Goal: Information Seeking & Learning: Learn about a topic

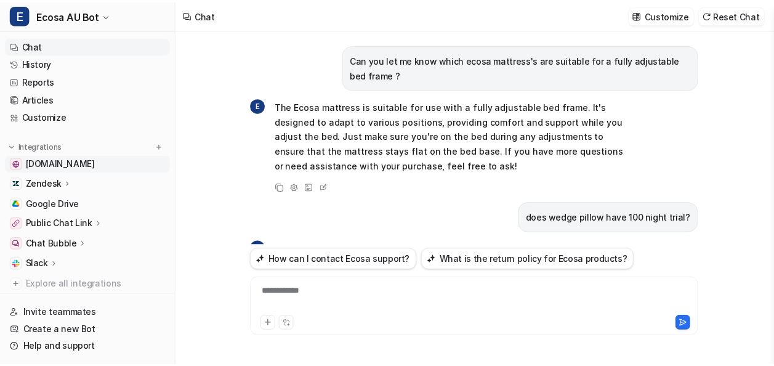
scroll to position [668, 0]
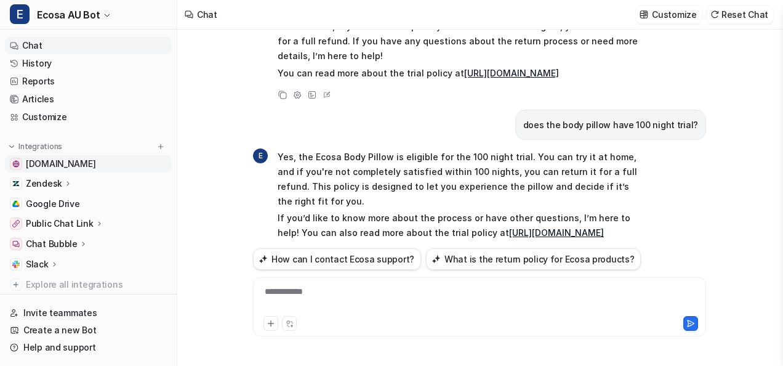
click at [95, 164] on span "[DOMAIN_NAME]" at bounding box center [61, 164] width 70 height 12
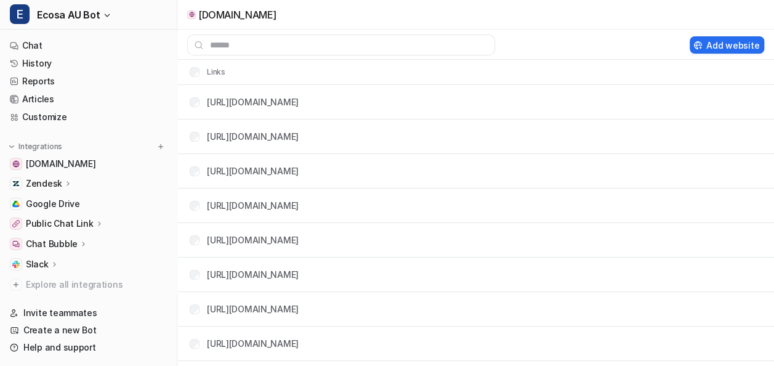
click at [64, 182] on icon at bounding box center [68, 182] width 9 height 9
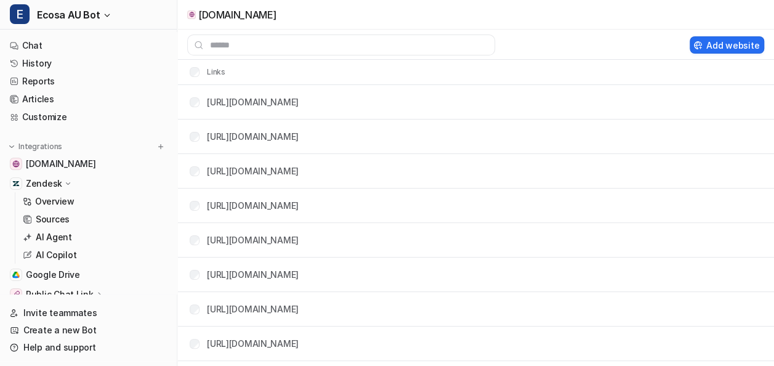
click at [63, 182] on icon at bounding box center [67, 183] width 9 height 9
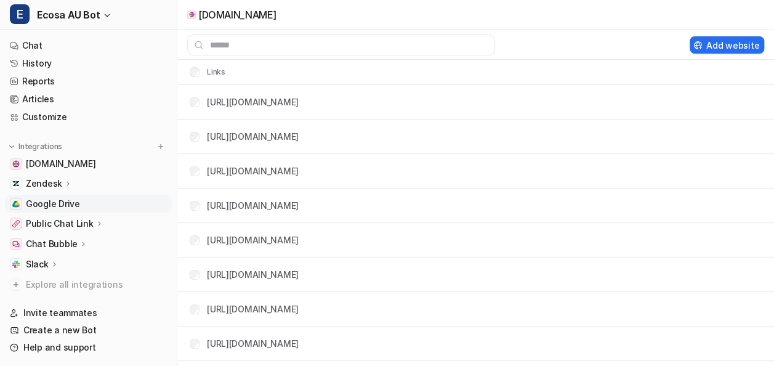
click at [59, 199] on span "Google Drive" at bounding box center [53, 204] width 54 height 12
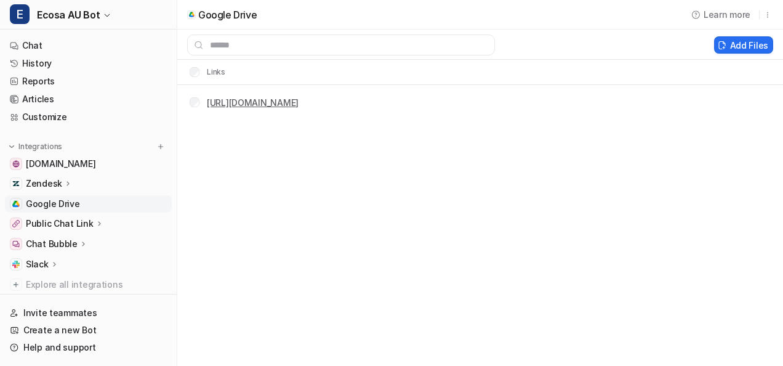
click at [294, 104] on link "https://docs.google.com/document/d/1Dl8vAP92pw2kFZ3Z-AKoHZi5IXYQz6mZ6WiVXhAilDY…" at bounding box center [253, 102] width 92 height 10
click at [63, 219] on p "Public Chat Link" at bounding box center [60, 223] width 68 height 12
click at [60, 239] on p "Overview" at bounding box center [54, 241] width 39 height 12
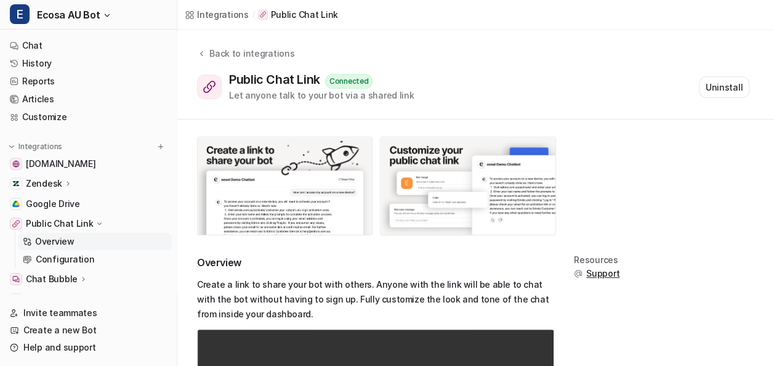
click at [70, 272] on div "Chat Bubble" at bounding box center [88, 278] width 167 height 17
click at [79, 166] on span "[DOMAIN_NAME]" at bounding box center [61, 164] width 70 height 12
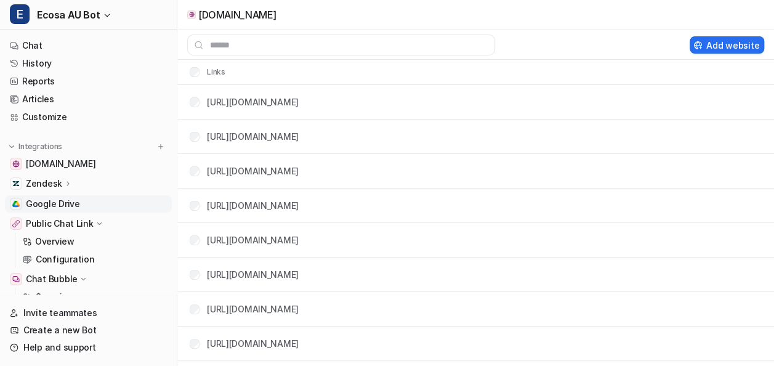
click at [62, 206] on span "Google Drive" at bounding box center [53, 204] width 54 height 12
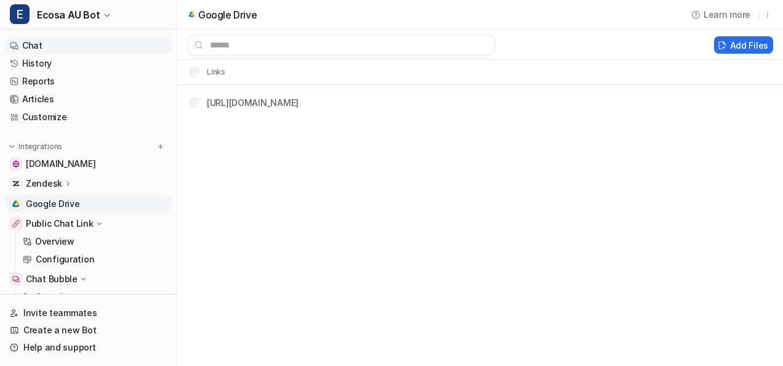
click at [65, 49] on link "Chat" at bounding box center [88, 45] width 167 height 17
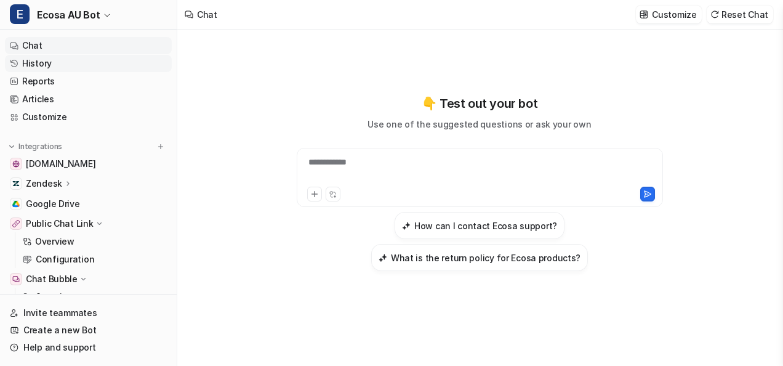
click at [56, 67] on link "History" at bounding box center [88, 63] width 167 height 17
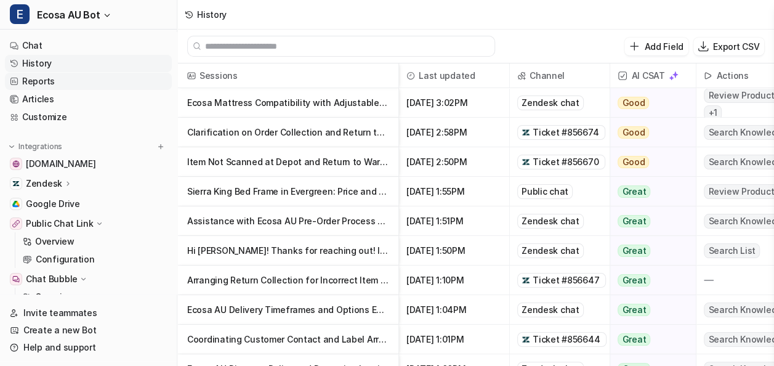
click at [81, 81] on link "Reports" at bounding box center [88, 81] width 167 height 17
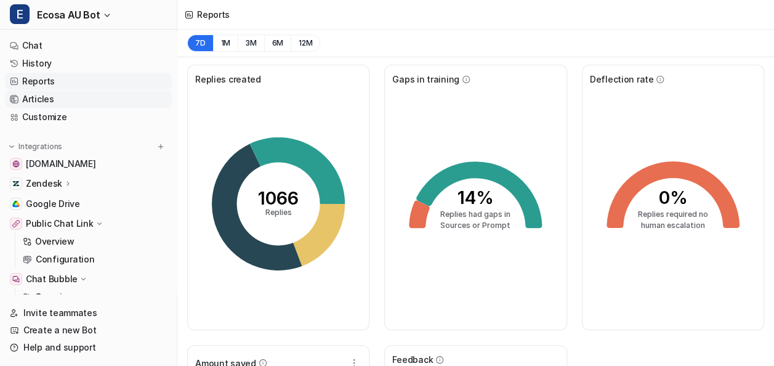
click at [75, 91] on link "Articles" at bounding box center [88, 98] width 167 height 17
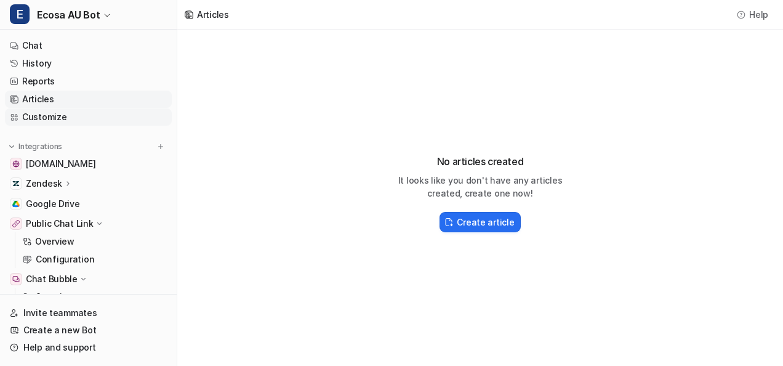
click at [78, 113] on link "Customize" at bounding box center [88, 116] width 167 height 17
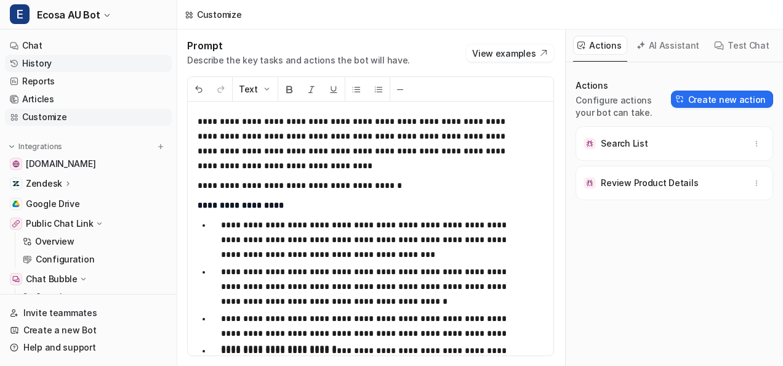
click at [63, 61] on link "History" at bounding box center [88, 63] width 167 height 17
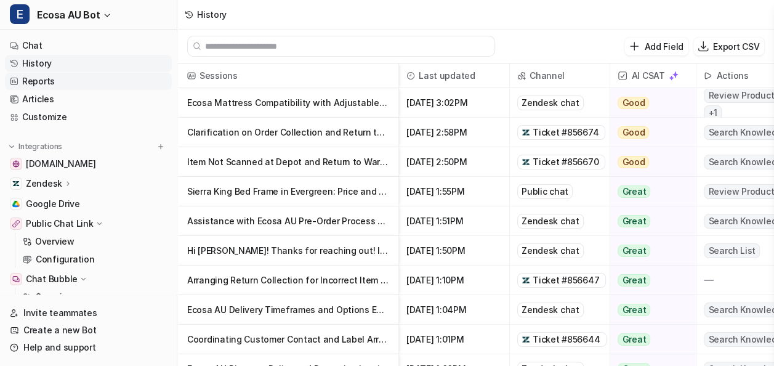
click at [63, 87] on link "Reports" at bounding box center [88, 81] width 167 height 17
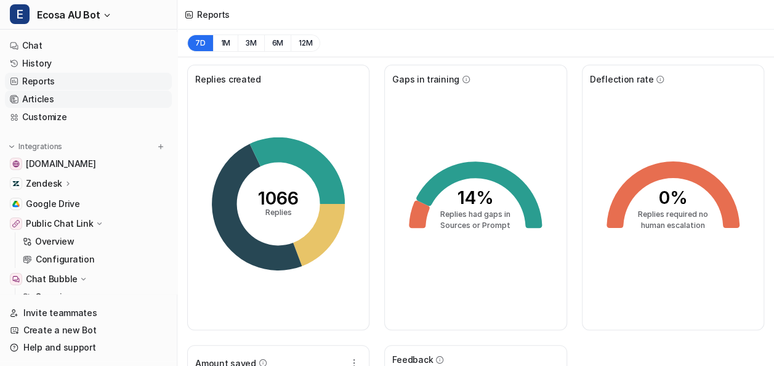
click at [65, 91] on link "Articles" at bounding box center [88, 98] width 167 height 17
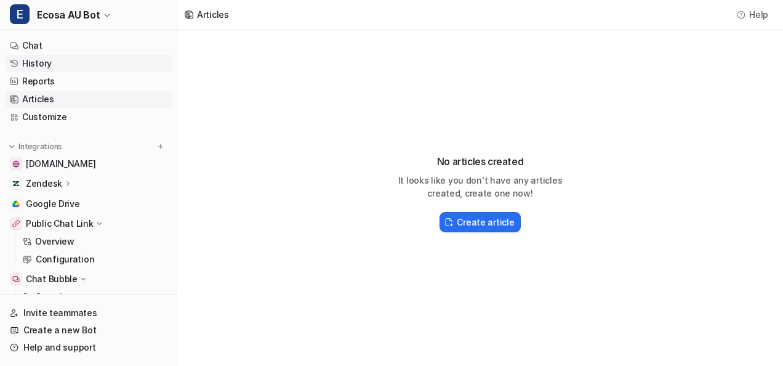
click at [65, 61] on link "History" at bounding box center [88, 63] width 167 height 17
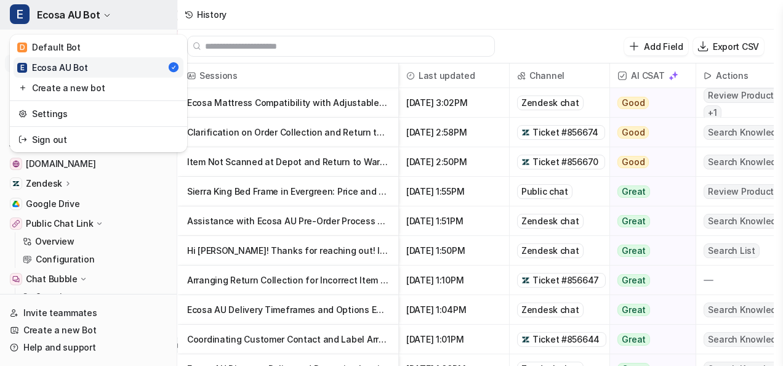
click at [54, 18] on span "Ecosa AU Bot" at bounding box center [68, 14] width 63 height 17
click at [256, 12] on div "E Ecosa AU Bot D Default Bot E Ecosa AU Bot Create a new bot Settings Sign out …" at bounding box center [387, 183] width 774 height 366
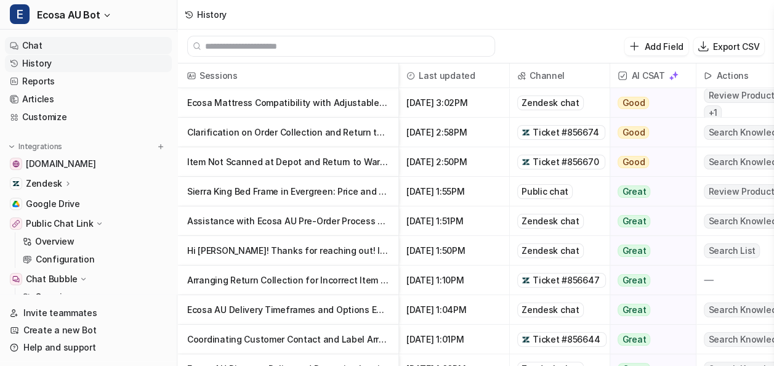
click at [64, 42] on link "Chat" at bounding box center [88, 45] width 167 height 17
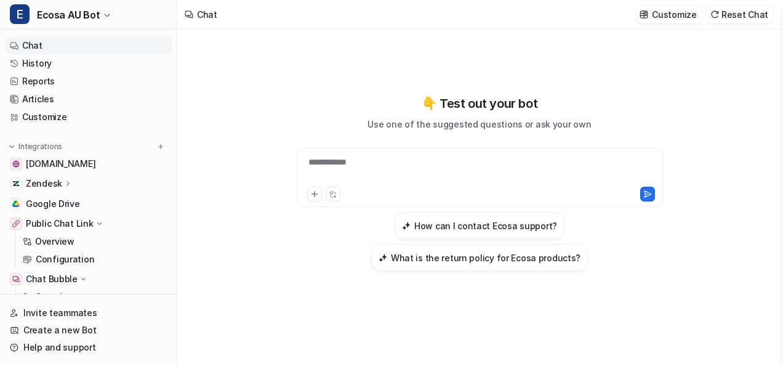
click at [46, 43] on link "Chat" at bounding box center [88, 45] width 167 height 17
click at [365, 172] on div at bounding box center [480, 170] width 361 height 28
click at [73, 68] on link "History" at bounding box center [88, 63] width 167 height 17
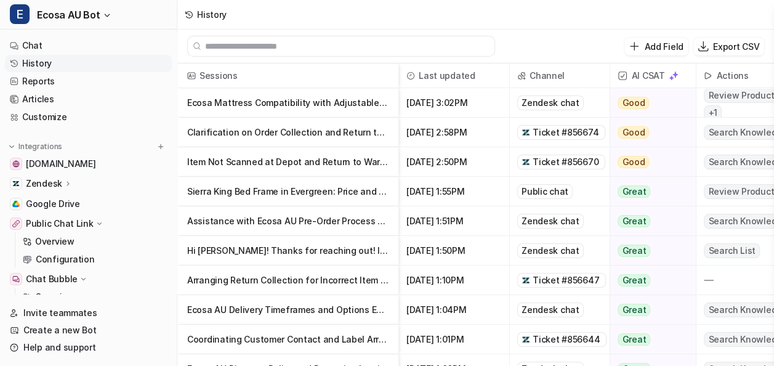
click at [509, 17] on div "History" at bounding box center [475, 15] width 596 height 30
click at [54, 82] on link "Reports" at bounding box center [88, 81] width 167 height 17
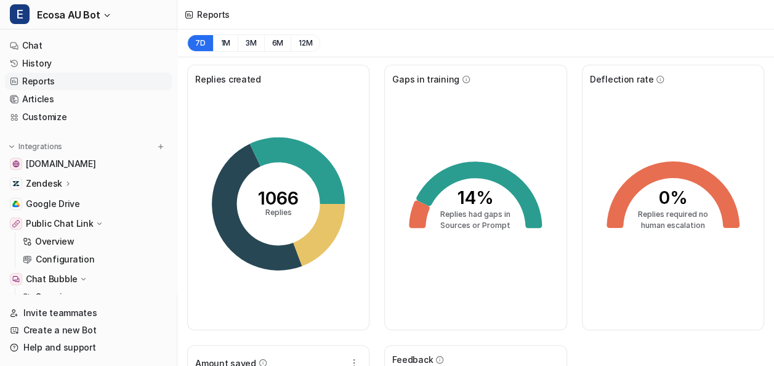
click at [414, 45] on div "7D 1M 3M 6M 12M" at bounding box center [475, 44] width 596 height 28
click at [193, 40] on button "7D" at bounding box center [200, 42] width 26 height 17
click at [228, 45] on button "1M" at bounding box center [225, 42] width 25 height 17
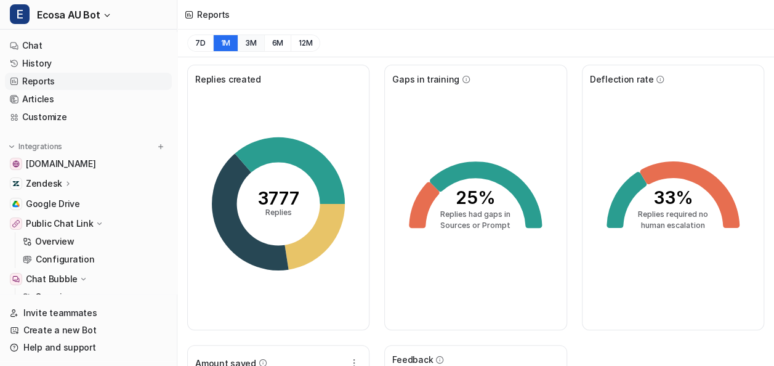
click at [242, 46] on button "3M" at bounding box center [251, 42] width 26 height 17
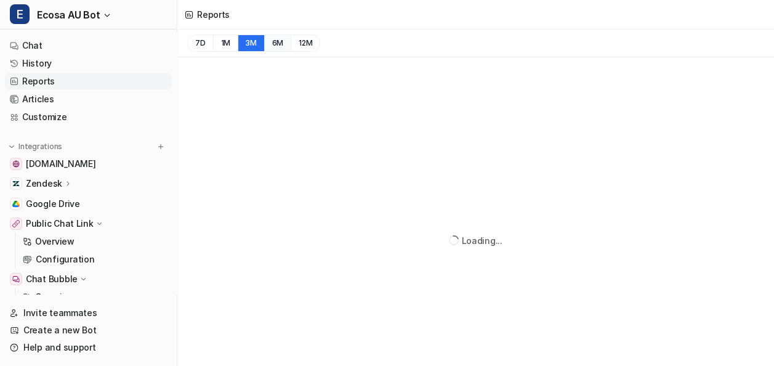
click at [281, 46] on button "6M" at bounding box center [277, 42] width 27 height 17
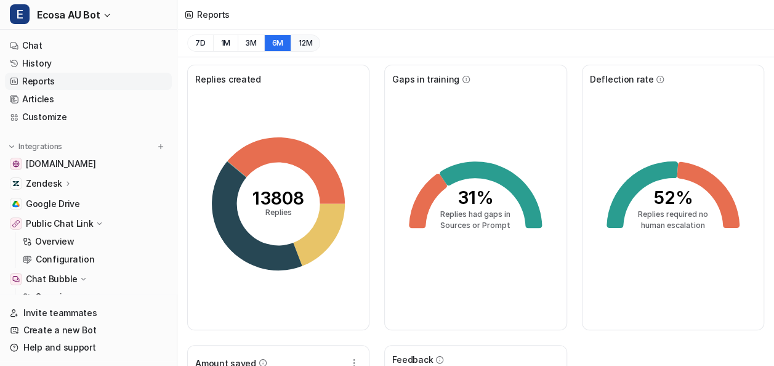
click at [315, 46] on button "12M" at bounding box center [305, 42] width 30 height 17
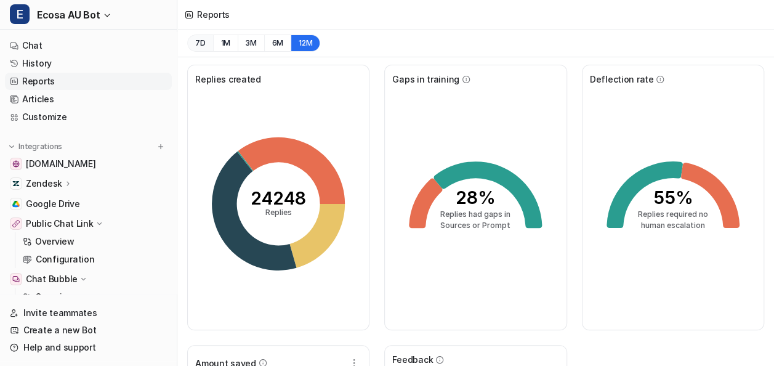
click at [191, 44] on button "7D" at bounding box center [200, 42] width 26 height 17
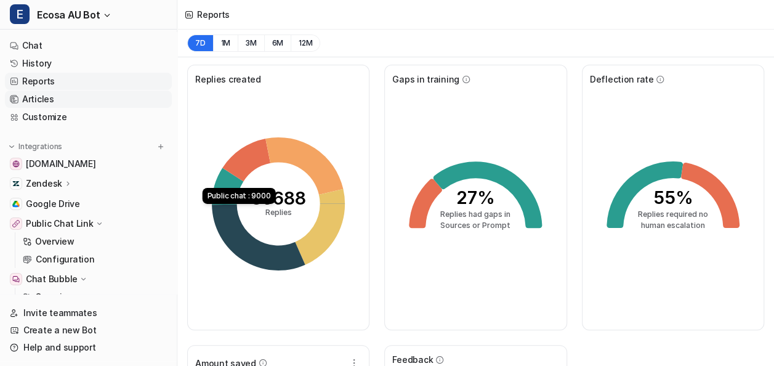
click at [38, 105] on link "Articles" at bounding box center [88, 98] width 167 height 17
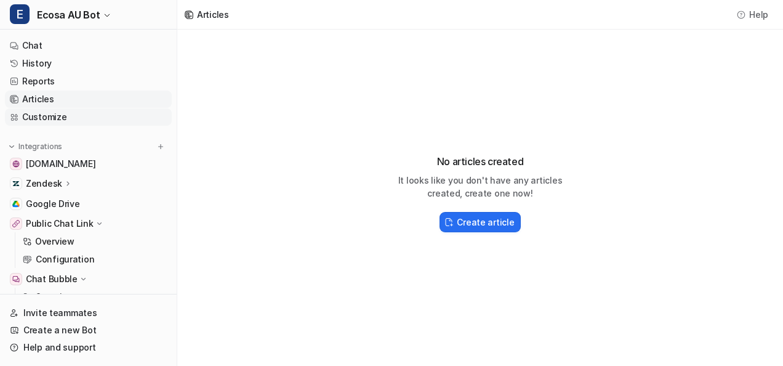
click at [53, 114] on link "Customize" at bounding box center [88, 116] width 167 height 17
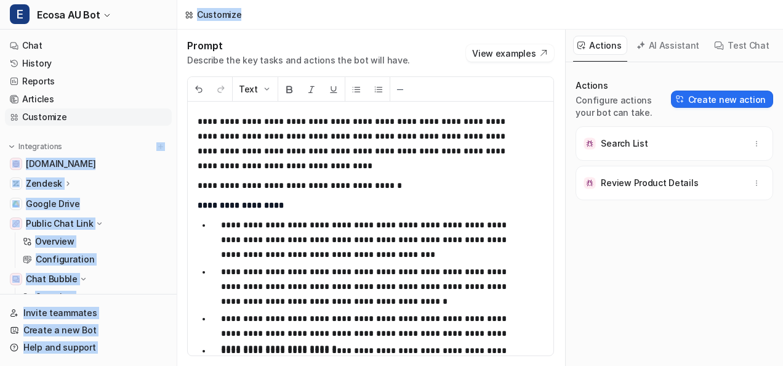
drag, startPoint x: 366, startPoint y: 25, endPoint x: 93, endPoint y: 146, distance: 298.6
click at [93, 146] on div "**********" at bounding box center [391, 183] width 783 height 366
drag, startPoint x: 93, startPoint y: 146, endPoint x: 62, endPoint y: 140, distance: 31.5
click at [62, 140] on nav "Chat History Reports Articles Customize Integrations www.ecosa.com.au Zendesk O…" at bounding box center [88, 163] width 177 height 262
click at [12, 142] on img at bounding box center [11, 146] width 9 height 9
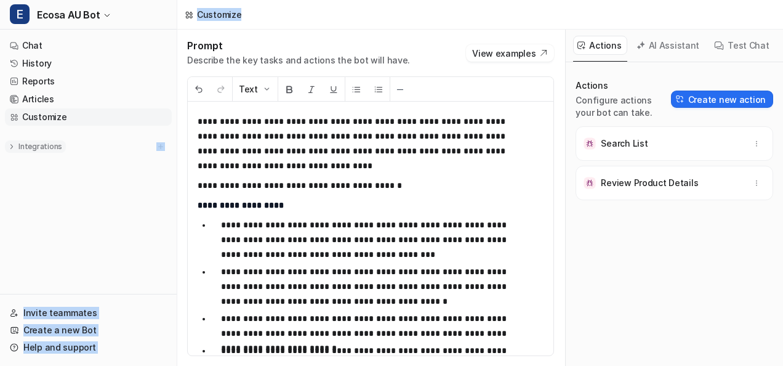
click at [12, 142] on img at bounding box center [11, 146] width 9 height 9
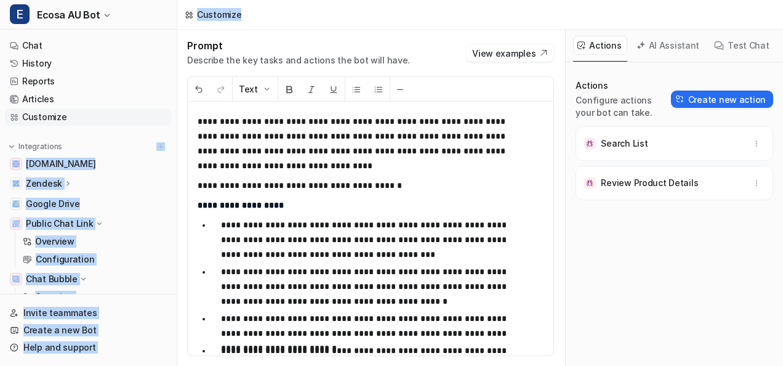
click at [380, 24] on div "Customize" at bounding box center [480, 15] width 606 height 30
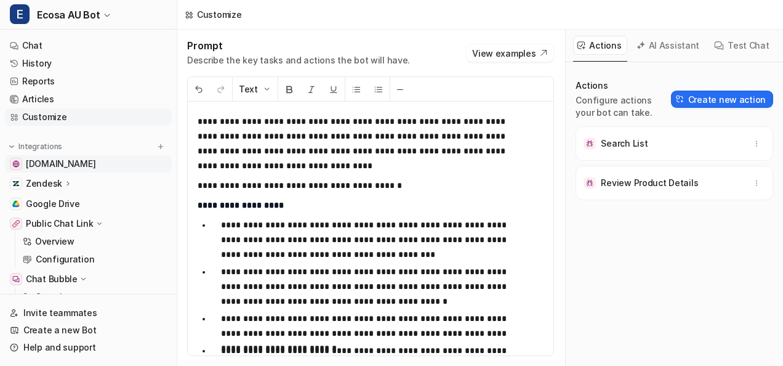
click at [82, 165] on span "[DOMAIN_NAME]" at bounding box center [61, 164] width 70 height 12
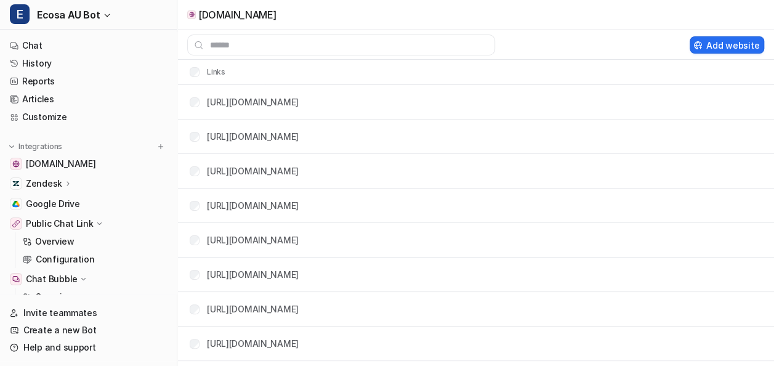
click at [64, 182] on icon at bounding box center [68, 182] width 9 height 9
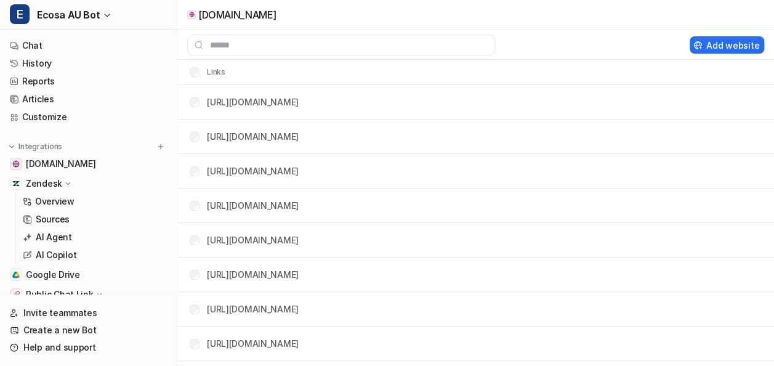
click at [46, 185] on p "Zendesk" at bounding box center [44, 183] width 36 height 12
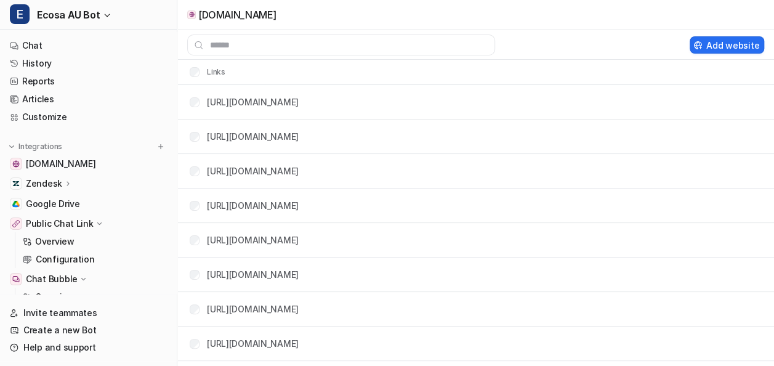
click at [42, 183] on p "Zendesk" at bounding box center [44, 183] width 36 height 12
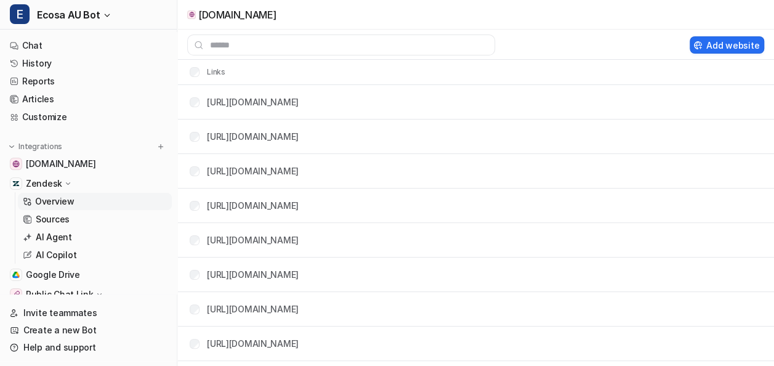
click at [60, 201] on p "Overview" at bounding box center [54, 201] width 39 height 12
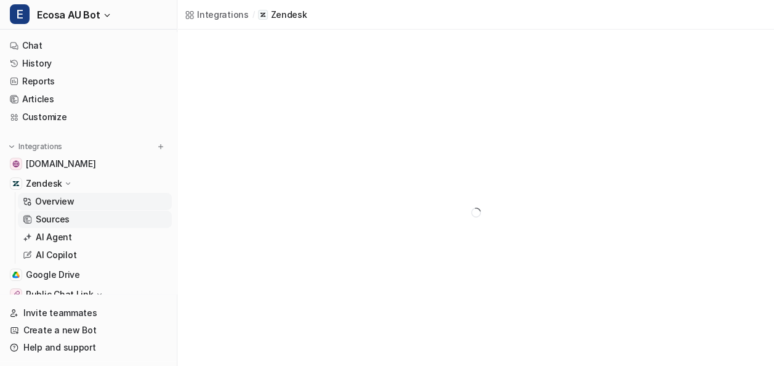
click at [69, 223] on link "Sources" at bounding box center [95, 218] width 154 height 17
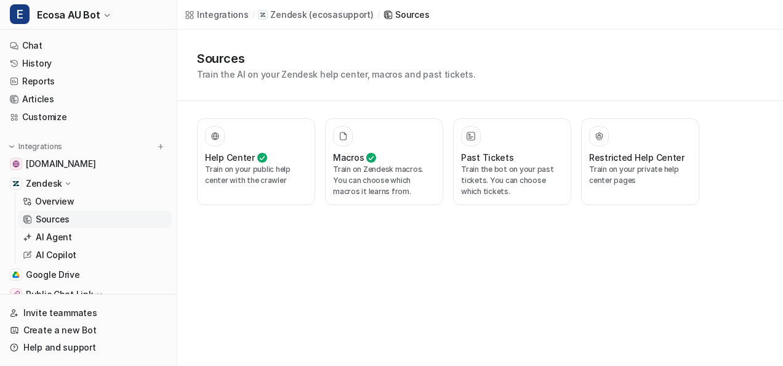
click at [77, 217] on link "Sources" at bounding box center [95, 218] width 154 height 17
click at [63, 195] on p "Overview" at bounding box center [54, 201] width 39 height 12
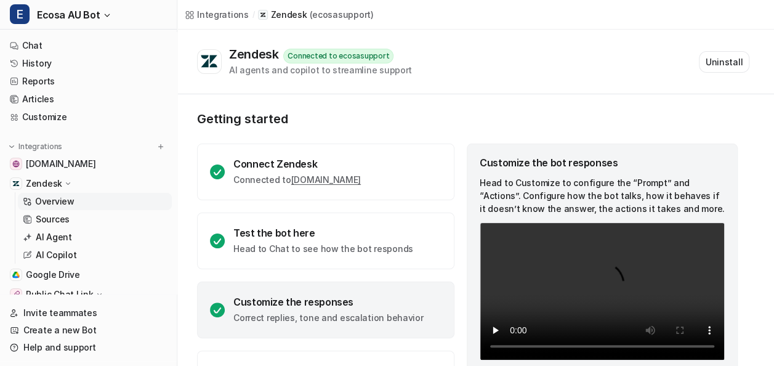
click at [58, 181] on p "Zendesk" at bounding box center [44, 183] width 36 height 12
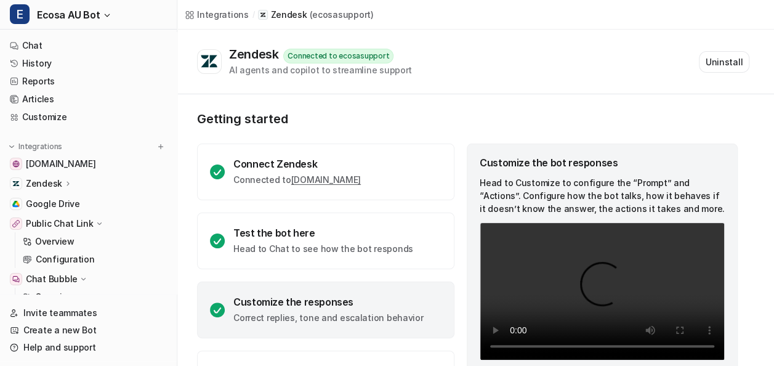
click at [44, 178] on p "Zendesk" at bounding box center [44, 183] width 36 height 12
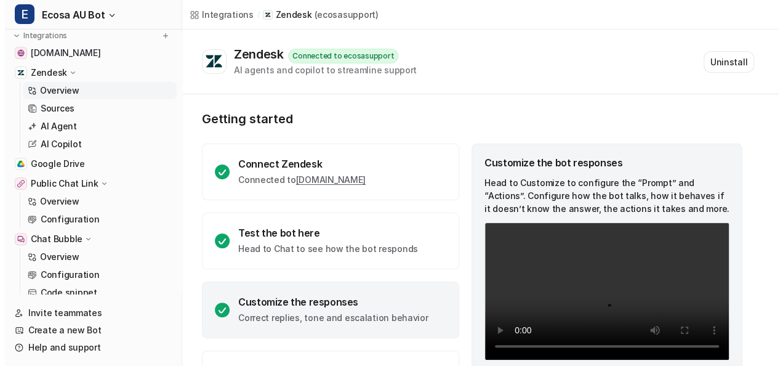
scroll to position [114, 0]
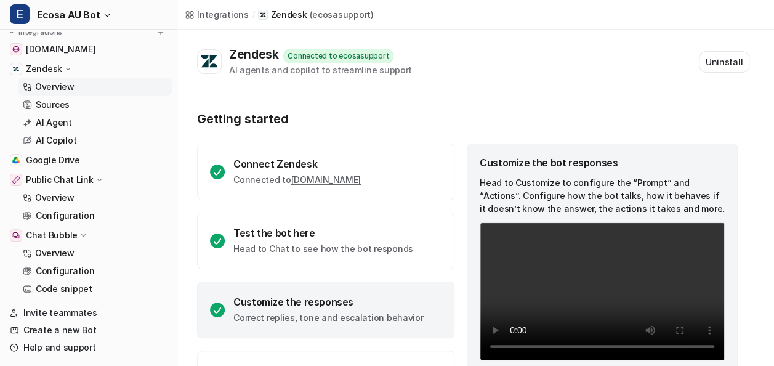
click at [48, 178] on p "Public Chat Link" at bounding box center [60, 180] width 68 height 12
click at [52, 177] on p "Public Chat Link" at bounding box center [60, 180] width 68 height 12
click at [50, 190] on link "Overview" at bounding box center [95, 197] width 154 height 17
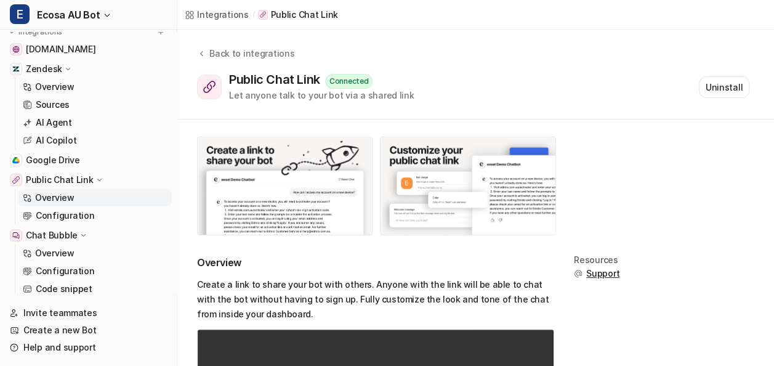
click at [62, 239] on p "Chat Bubble" at bounding box center [52, 235] width 52 height 12
click at [54, 234] on p "Chat Bubble" at bounding box center [52, 235] width 52 height 12
click at [62, 156] on span "Google Drive" at bounding box center [53, 160] width 54 height 12
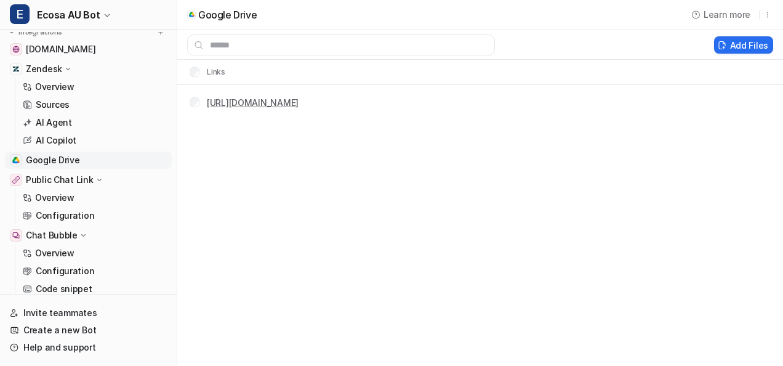
click at [298, 103] on link "https://docs.google.com/document/d/1Dl8vAP92pw2kFZ3Z-AKoHZi5IXYQz6mZ6WiVXhAilDY…" at bounding box center [253, 102] width 92 height 10
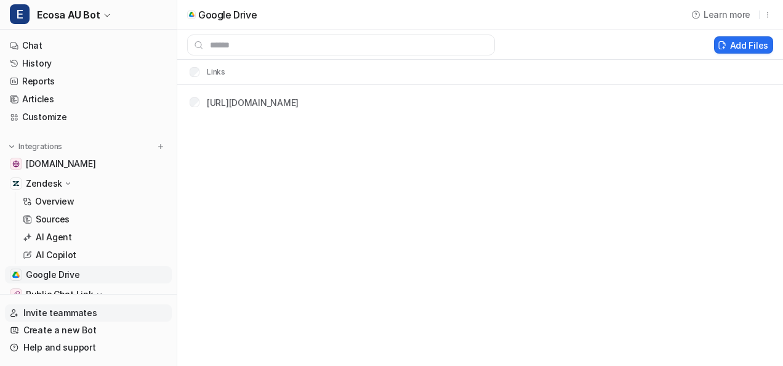
click at [70, 312] on link "Invite teammates" at bounding box center [88, 312] width 167 height 17
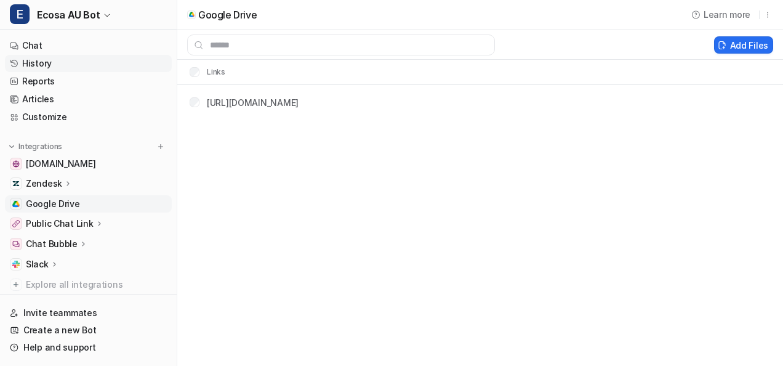
click at [87, 55] on link "History" at bounding box center [88, 63] width 167 height 17
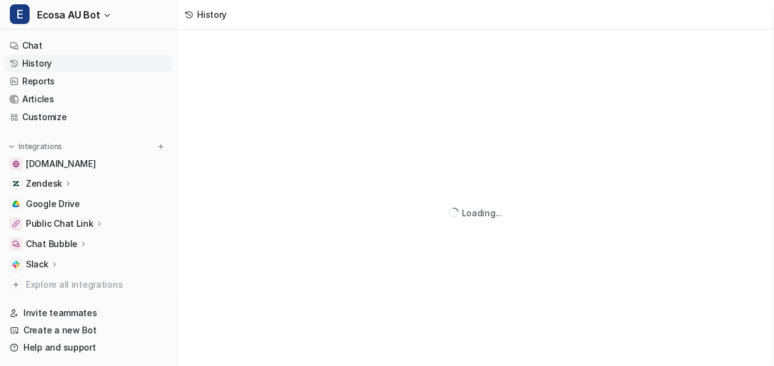
click at [87, 55] on link "History" at bounding box center [88, 63] width 167 height 17
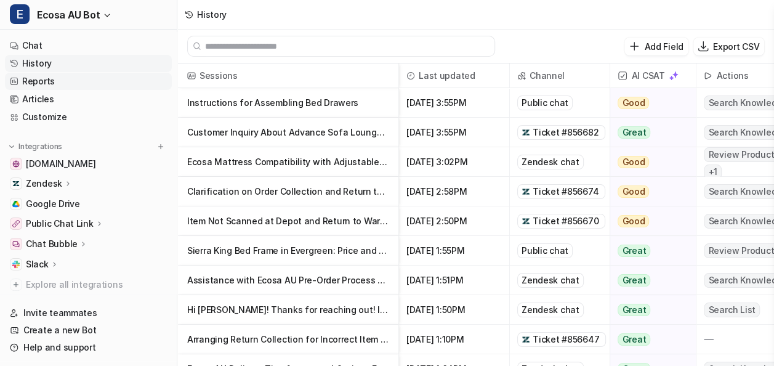
click at [74, 82] on link "Reports" at bounding box center [88, 81] width 167 height 17
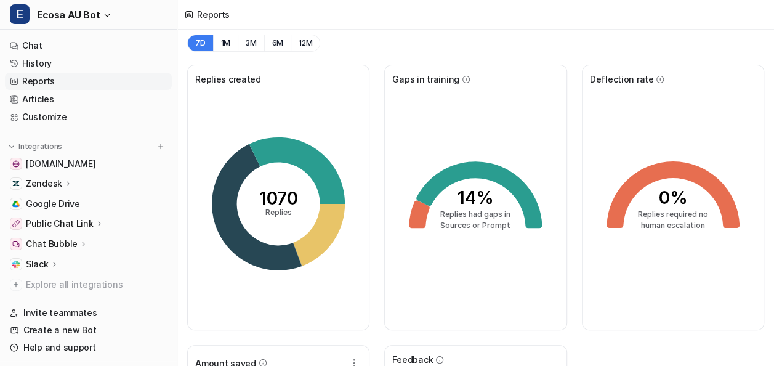
click at [204, 42] on button "7D" at bounding box center [200, 42] width 26 height 17
click at [35, 81] on link "Reports" at bounding box center [88, 81] width 167 height 17
click at [477, 164] on icon at bounding box center [479, 194] width 126 height 66
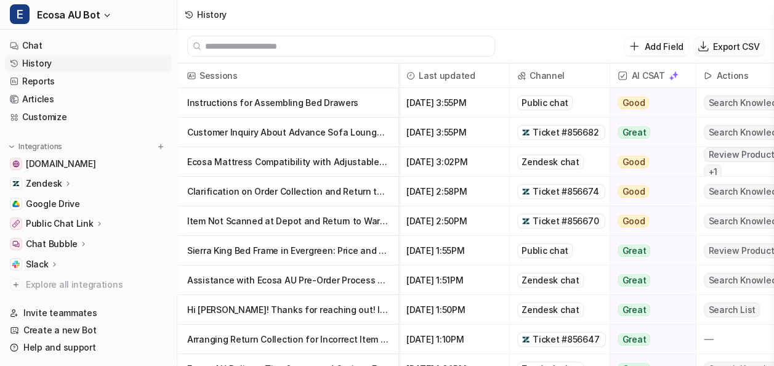
click at [741, 46] on p "Export CSV" at bounding box center [736, 46] width 46 height 13
select select "*"
select select "****"
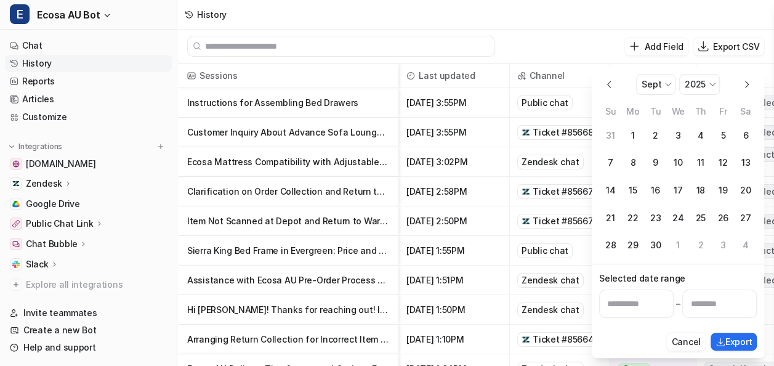
select select "*"
select select "****"
click at [615, 25] on div "History" at bounding box center [475, 15] width 596 height 30
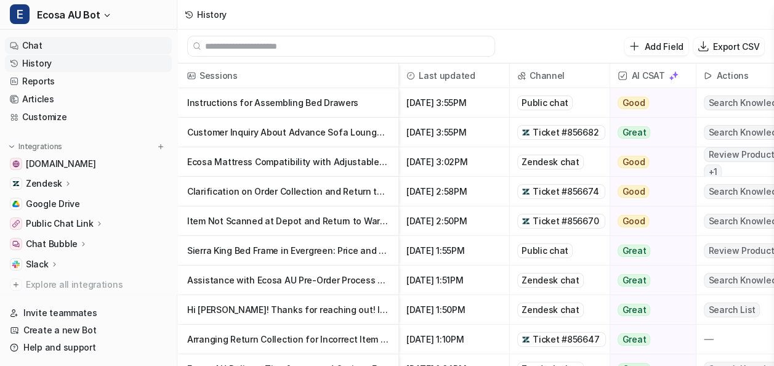
click at [73, 44] on link "Chat" at bounding box center [88, 45] width 167 height 17
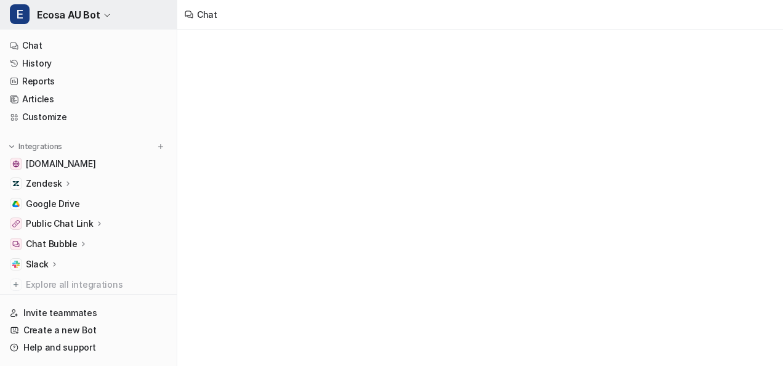
click at [66, 7] on span "Ecosa AU Bot" at bounding box center [68, 14] width 63 height 17
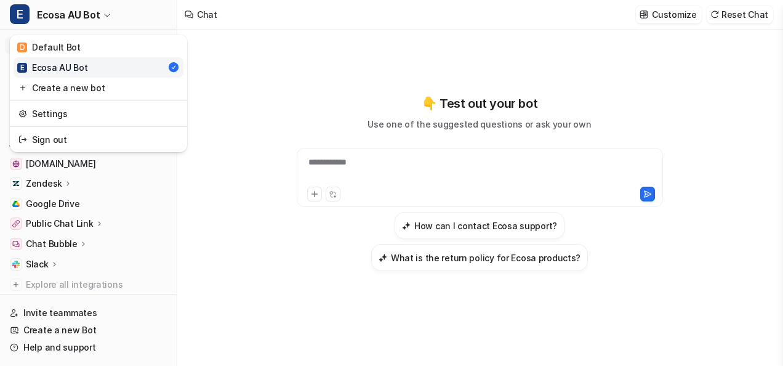
click at [323, 60] on div "**********" at bounding box center [391, 183] width 783 height 366
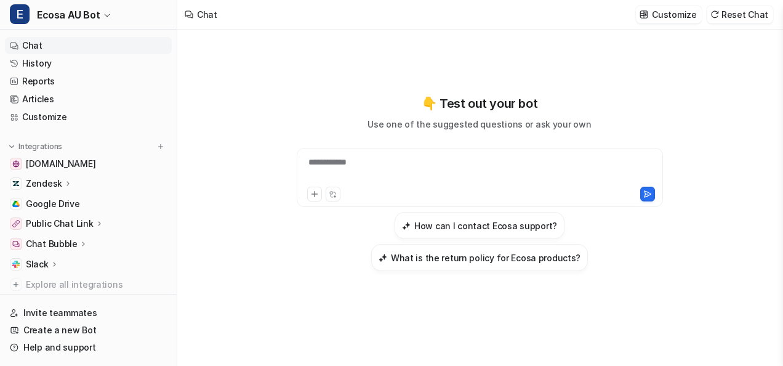
click at [262, 222] on div "**********" at bounding box center [479, 182] width 453 height 177
click at [610, 118] on div "**********" at bounding box center [479, 182] width 453 height 177
click at [373, 162] on div at bounding box center [480, 170] width 361 height 28
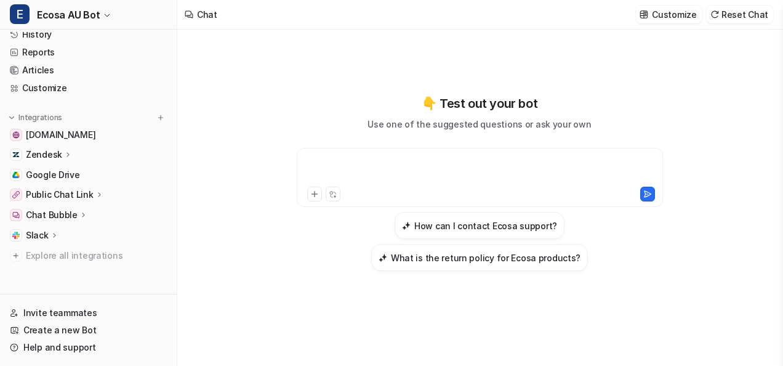
scroll to position [33, 0]
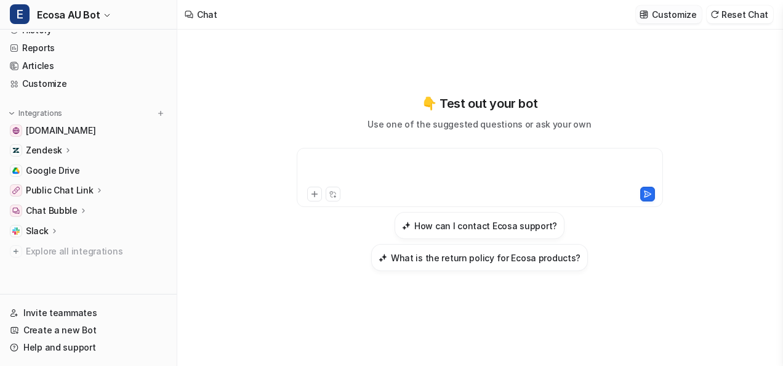
click at [679, 18] on p "Customize" at bounding box center [674, 14] width 44 height 13
click at [738, 286] on div "**********" at bounding box center [479, 198] width 604 height 336
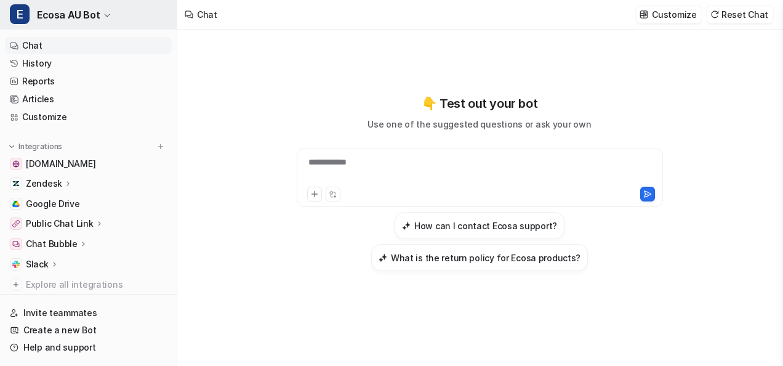
click at [106, 20] on button "E Ecosa AU Bot" at bounding box center [88, 15] width 177 height 30
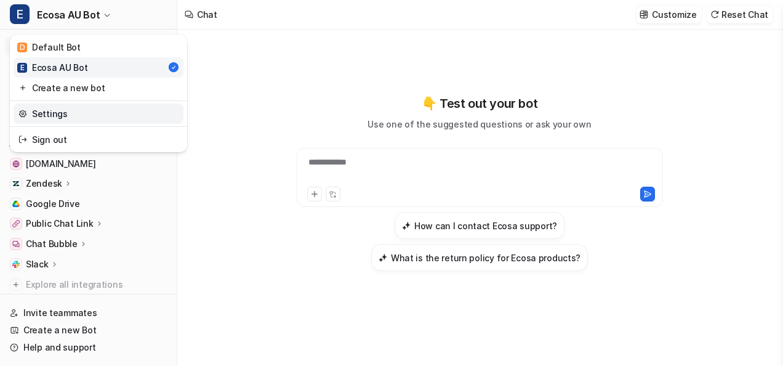
click at [76, 114] on link "Settings" at bounding box center [99, 113] width 170 height 20
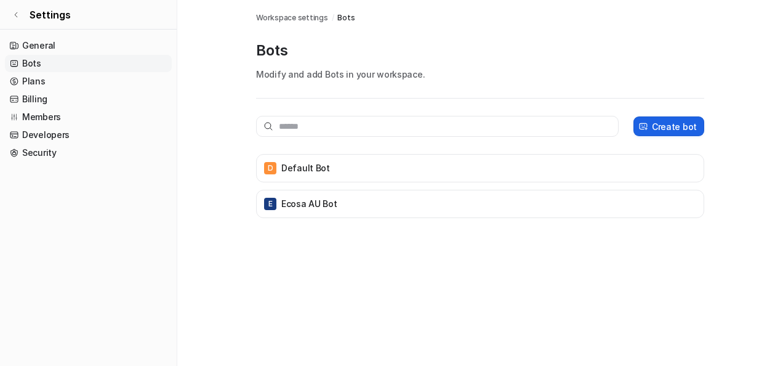
click at [689, 120] on p "Create bot" at bounding box center [674, 126] width 45 height 13
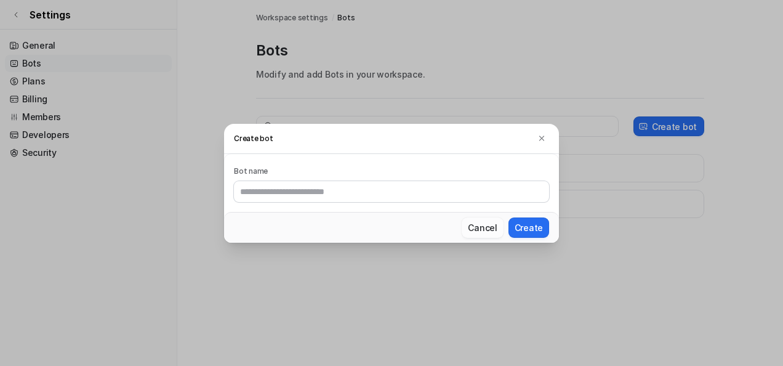
click at [476, 231] on button "Cancel" at bounding box center [482, 227] width 41 height 20
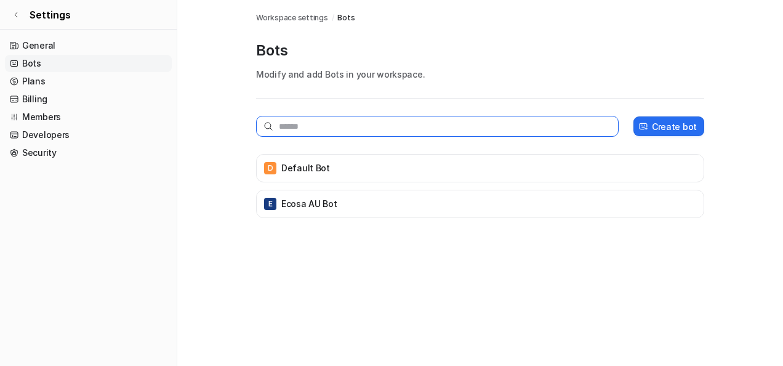
click at [415, 122] on input "text" at bounding box center [437, 126] width 362 height 21
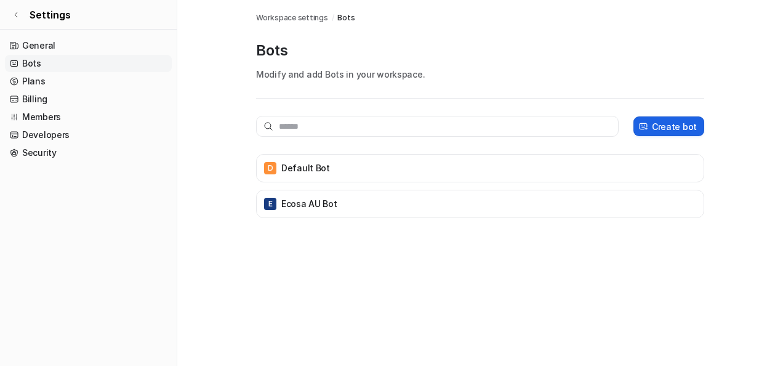
click at [686, 126] on p "Create bot" at bounding box center [674, 126] width 45 height 13
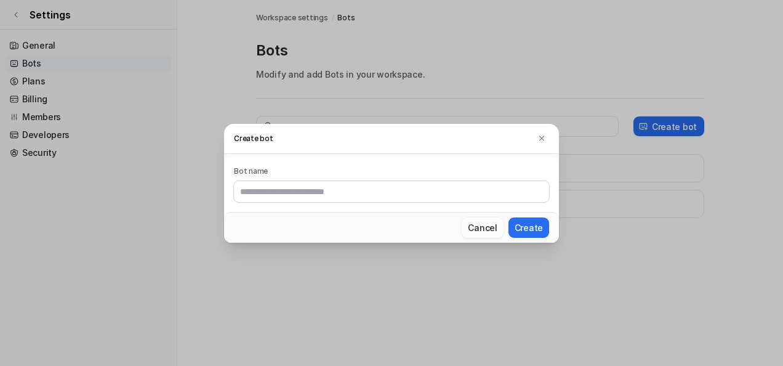
click at [484, 228] on button "Cancel" at bounding box center [482, 227] width 41 height 20
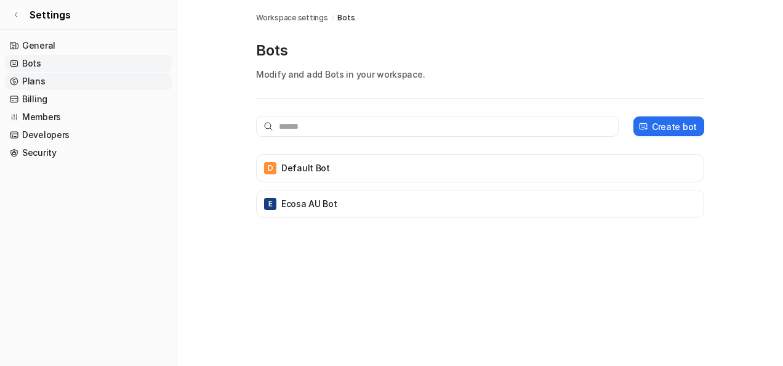
click at [28, 81] on link "Plans" at bounding box center [88, 81] width 167 height 17
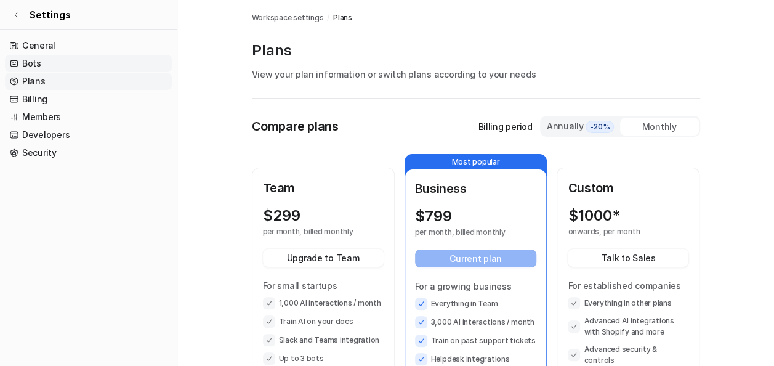
click at [26, 68] on link "Bots" at bounding box center [88, 63] width 167 height 17
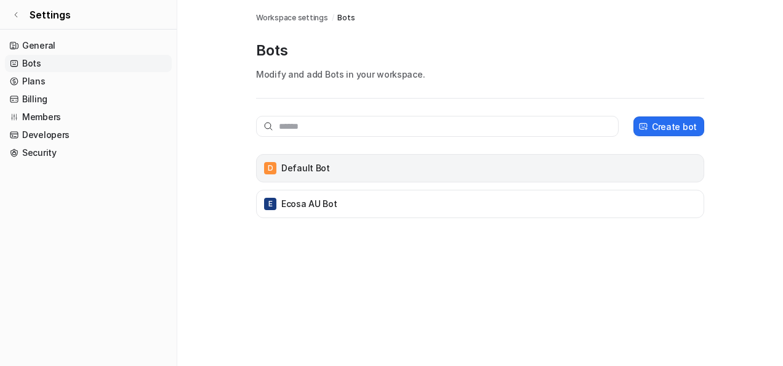
click at [302, 164] on p "Default Bot" at bounding box center [305, 168] width 49 height 12
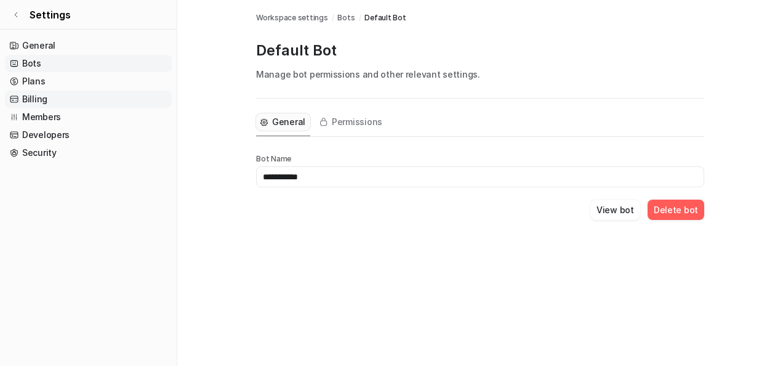
click at [46, 97] on link "Billing" at bounding box center [88, 98] width 167 height 17
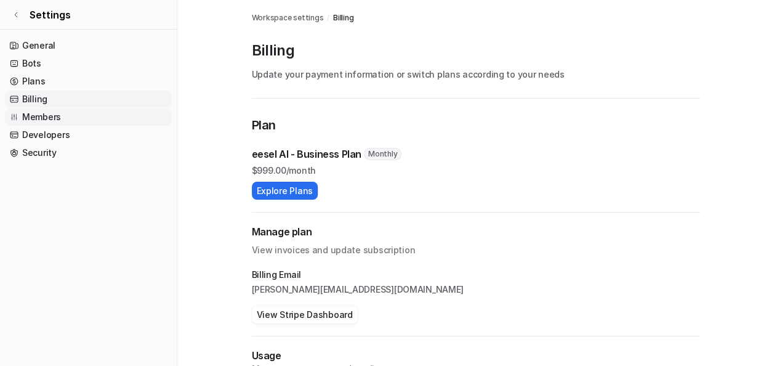
click at [43, 118] on link "Members" at bounding box center [88, 116] width 167 height 17
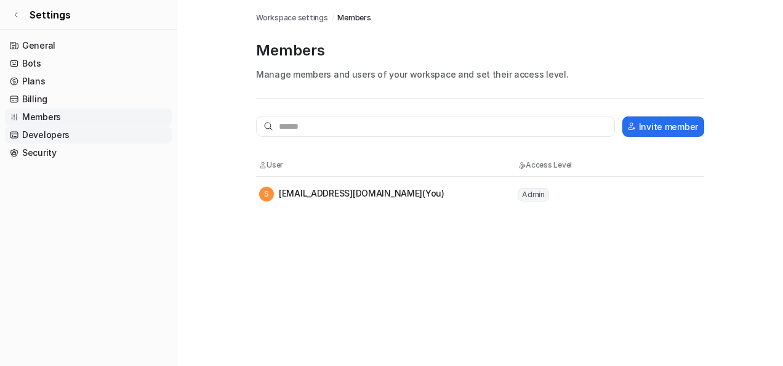
click at [28, 134] on link "Developers" at bounding box center [88, 134] width 167 height 17
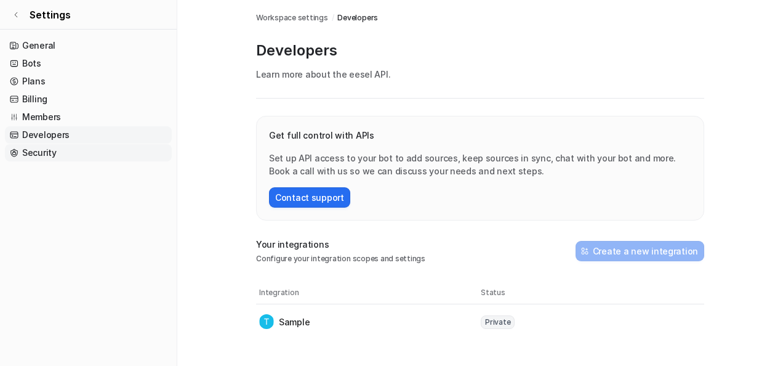
click at [41, 153] on link "Security" at bounding box center [88, 152] width 167 height 17
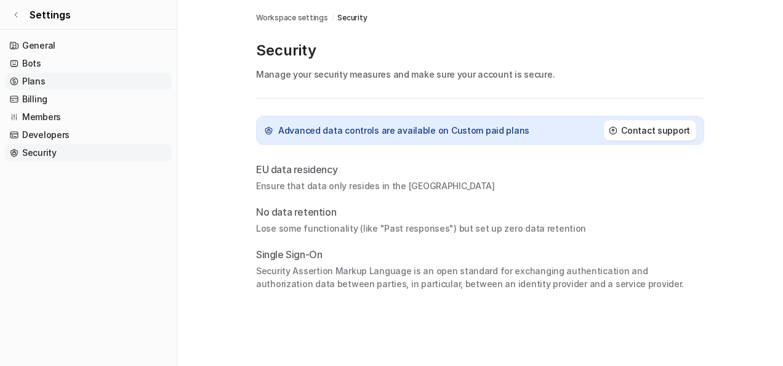
click at [39, 78] on link "Plans" at bounding box center [88, 81] width 167 height 17
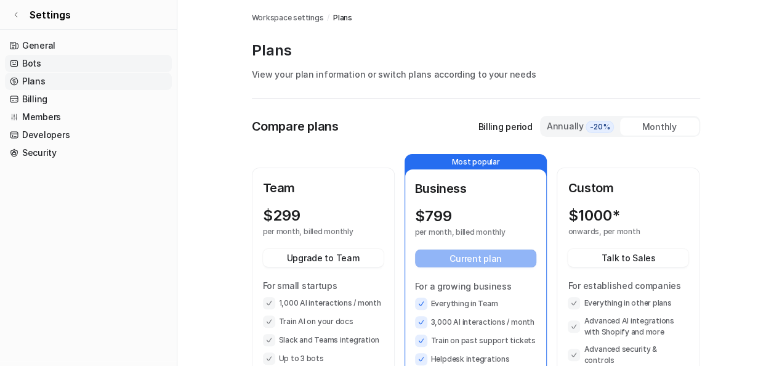
click at [39, 59] on link "Bots" at bounding box center [88, 63] width 167 height 17
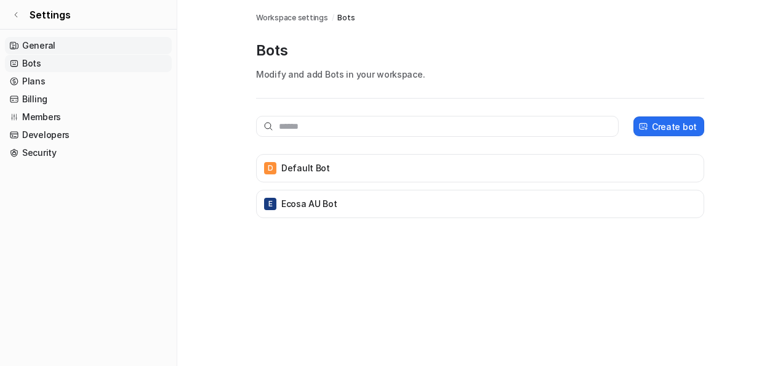
click at [39, 45] on link "General" at bounding box center [88, 45] width 167 height 17
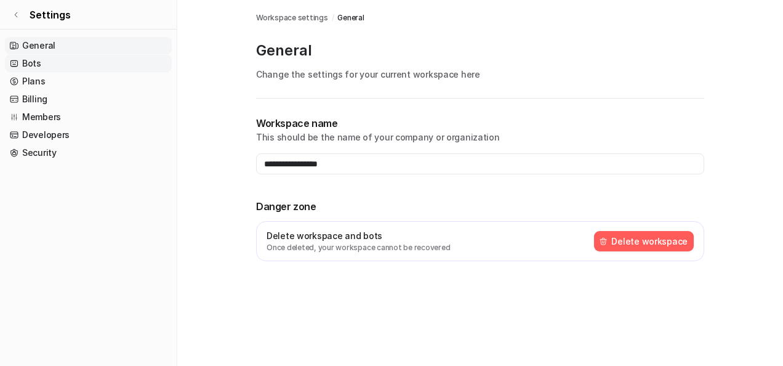
click at [39, 62] on link "Bots" at bounding box center [88, 63] width 167 height 17
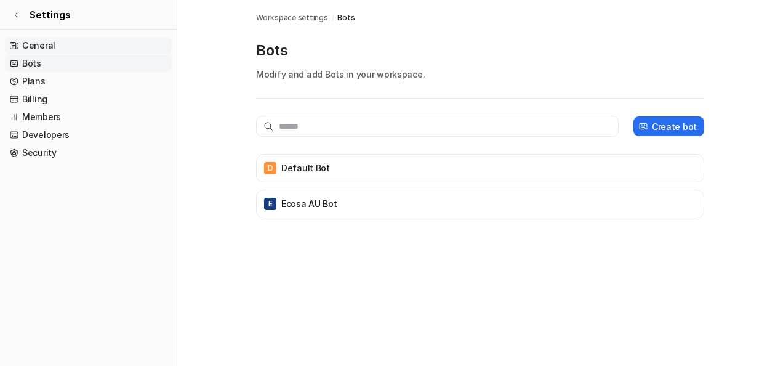
click at [34, 48] on link "General" at bounding box center [88, 45] width 167 height 17
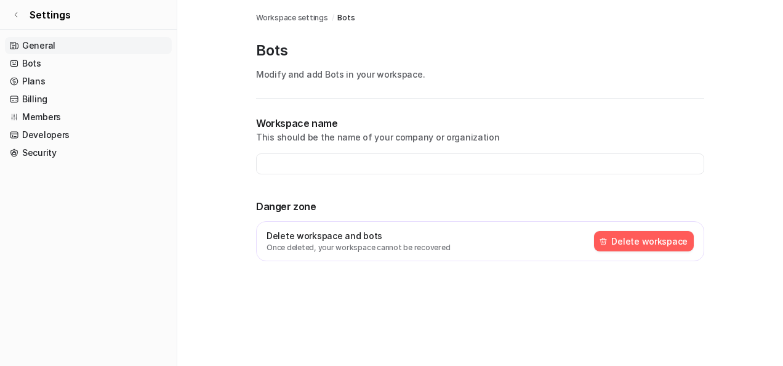
type input "**********"
click at [17, 15] on icon at bounding box center [15, 14] width 7 height 7
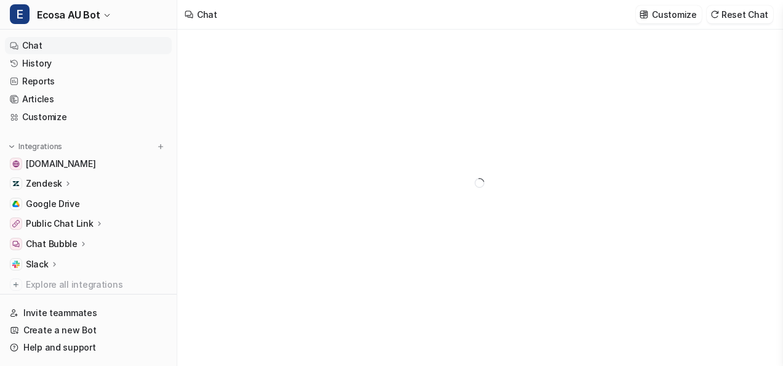
type textarea "**********"
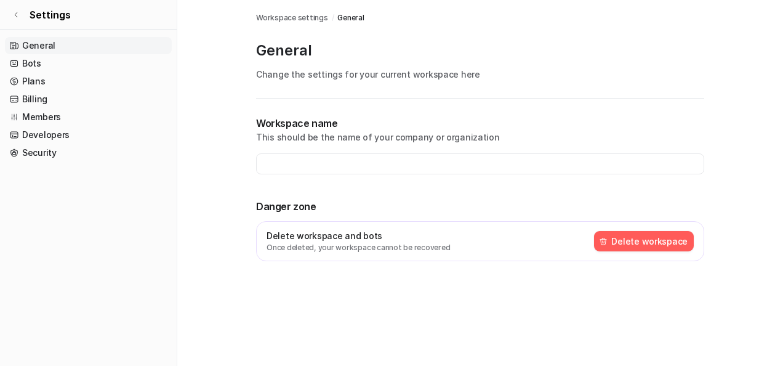
type input "**********"
click at [69, 63] on link "Bots" at bounding box center [88, 63] width 167 height 17
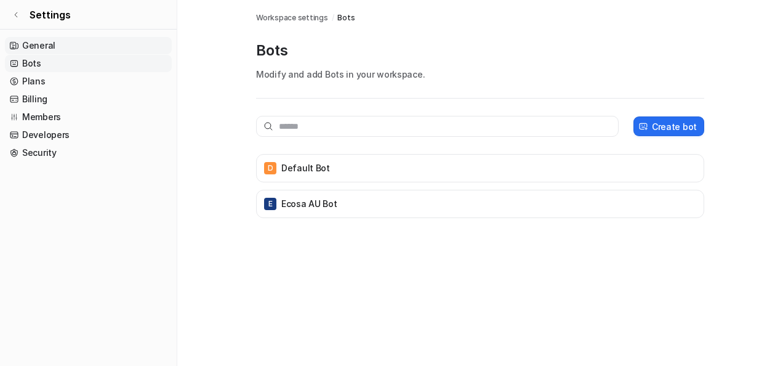
click at [95, 52] on link "General" at bounding box center [88, 45] width 167 height 17
click at [17, 26] on link "Settings" at bounding box center [88, 15] width 177 height 30
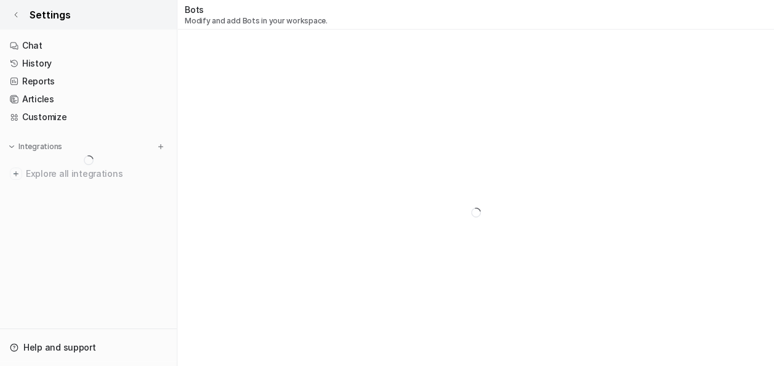
click at [17, 14] on icon at bounding box center [15, 14] width 7 height 7
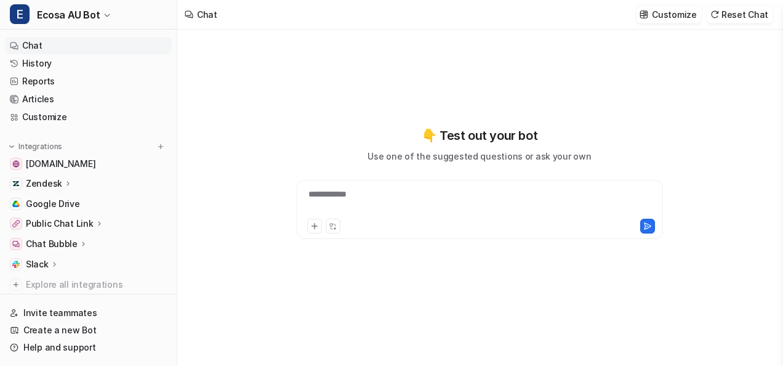
type textarea "**********"
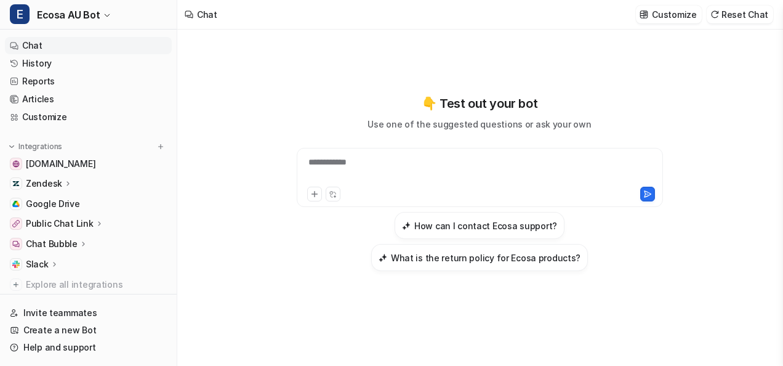
click at [262, 150] on div "**********" at bounding box center [479, 182] width 453 height 177
click at [25, 263] on div "Slack" at bounding box center [88, 263] width 167 height 17
click at [50, 276] on p "Overview" at bounding box center [54, 282] width 39 height 12
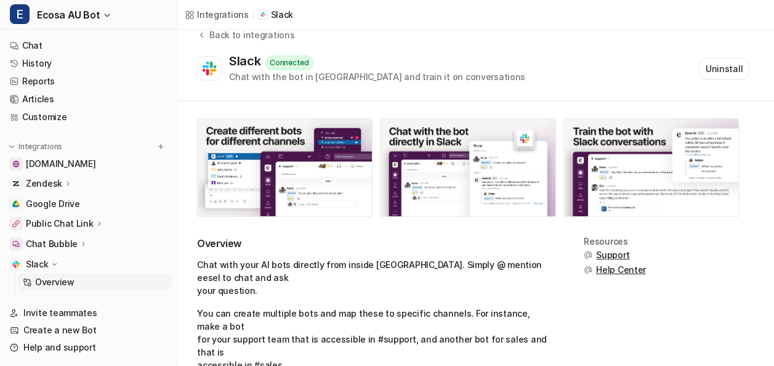
scroll to position [14, 0]
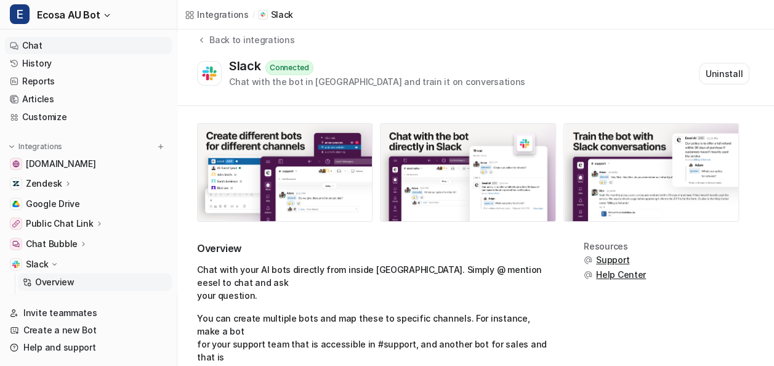
click at [43, 42] on link "Chat" at bounding box center [88, 45] width 167 height 17
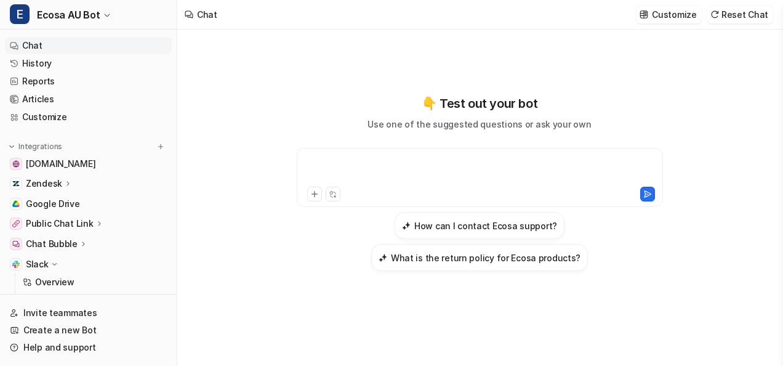
click at [463, 168] on div at bounding box center [480, 170] width 361 height 28
click at [404, 173] on div at bounding box center [480, 170] width 361 height 28
click at [85, 266] on div "Slack" at bounding box center [88, 263] width 167 height 17
click at [36, 265] on p "Slack" at bounding box center [37, 264] width 23 height 12
click at [71, 48] on link "Chat" at bounding box center [88, 45] width 167 height 17
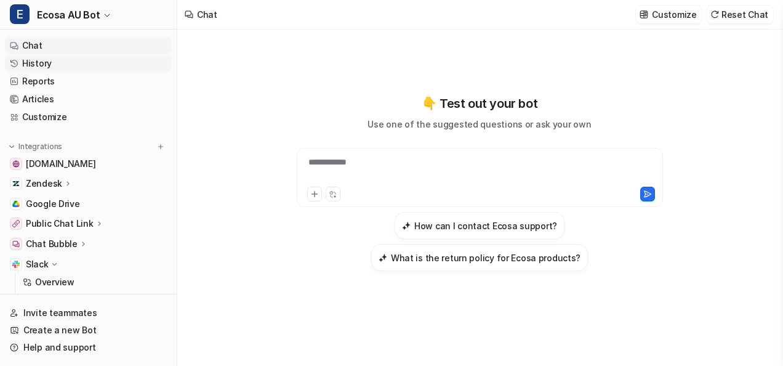
click at [70, 66] on link "History" at bounding box center [88, 63] width 167 height 17
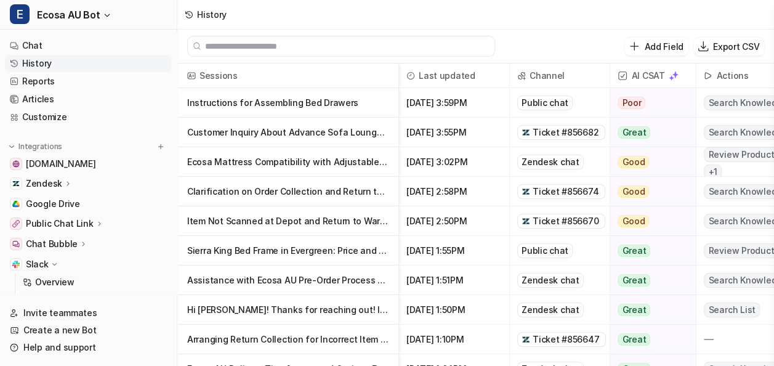
click at [68, 250] on div "Chat Bubble" at bounding box center [88, 243] width 167 height 17
click at [59, 78] on link "Reports" at bounding box center [88, 81] width 167 height 17
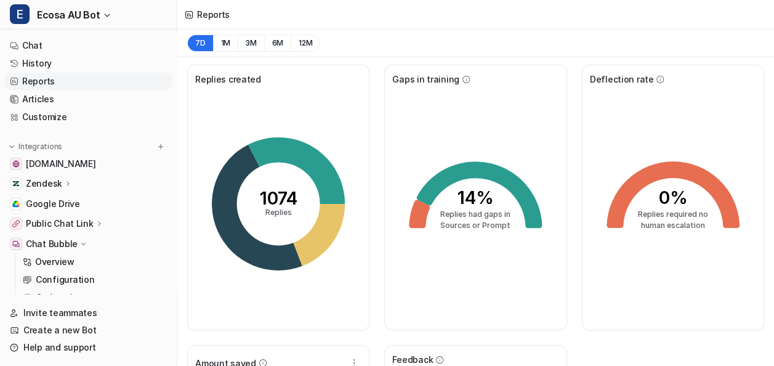
click at [518, 32] on div "7D 1M 3M 6M 12M" at bounding box center [475, 44] width 596 height 28
click at [225, 44] on button "1M" at bounding box center [225, 42] width 25 height 17
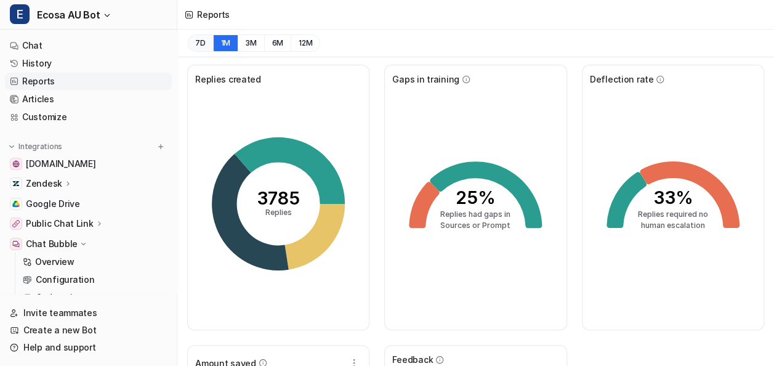
click at [201, 48] on button "7D" at bounding box center [200, 42] width 26 height 17
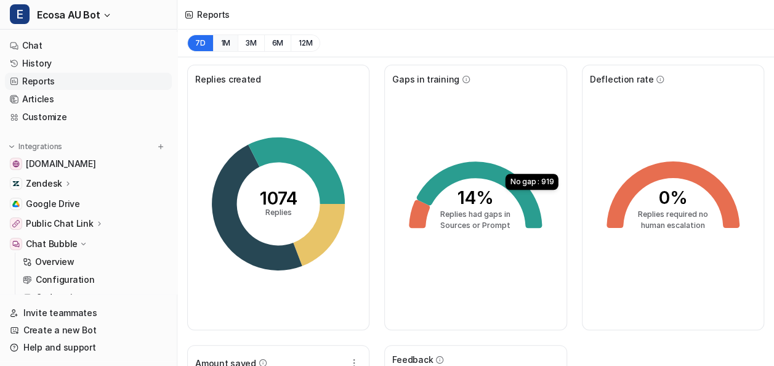
click at [228, 50] on button "1M" at bounding box center [225, 42] width 25 height 17
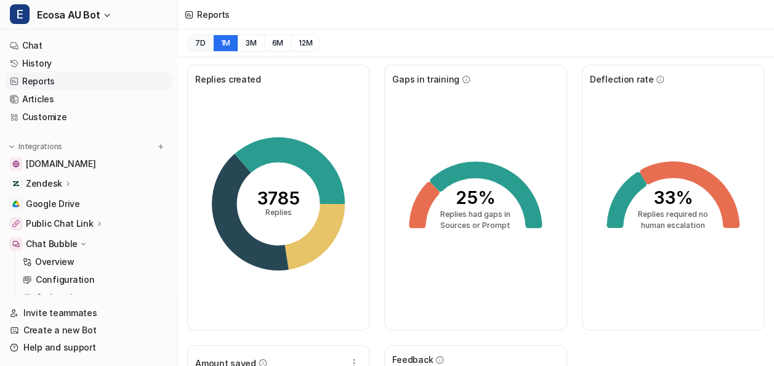
click at [191, 46] on button "7D" at bounding box center [200, 42] width 26 height 17
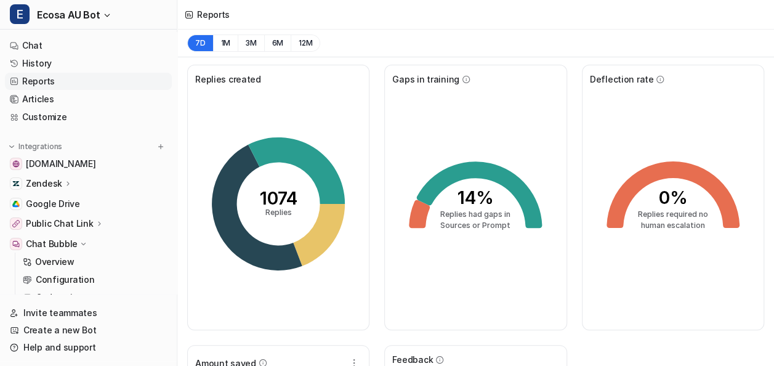
click at [400, 38] on div "7D 1M 3M 6M 12M" at bounding box center [475, 44] width 596 height 28
click at [50, 95] on link "Articles" at bounding box center [88, 98] width 167 height 17
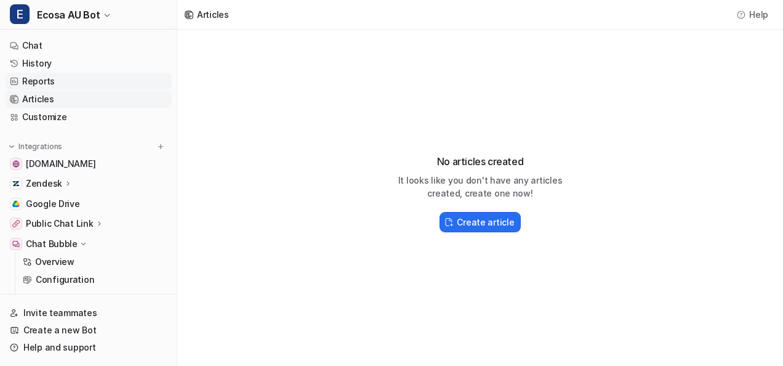
click at [59, 89] on link "Reports" at bounding box center [88, 81] width 167 height 17
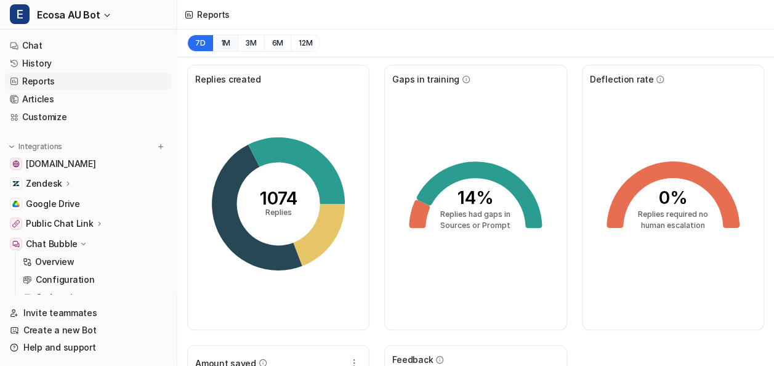
click at [222, 38] on button "1M" at bounding box center [225, 42] width 25 height 17
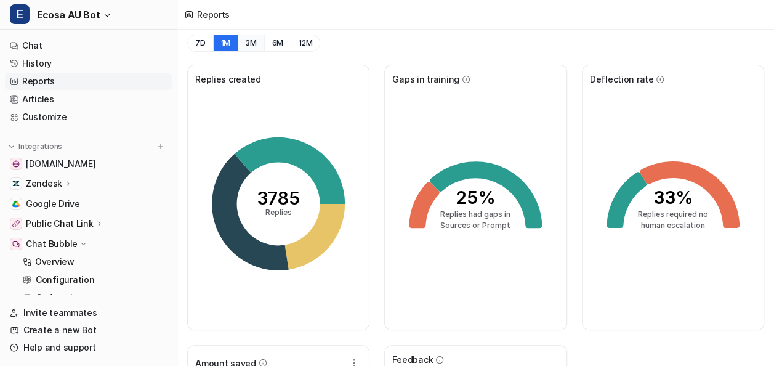
click at [250, 39] on button "3M" at bounding box center [251, 42] width 26 height 17
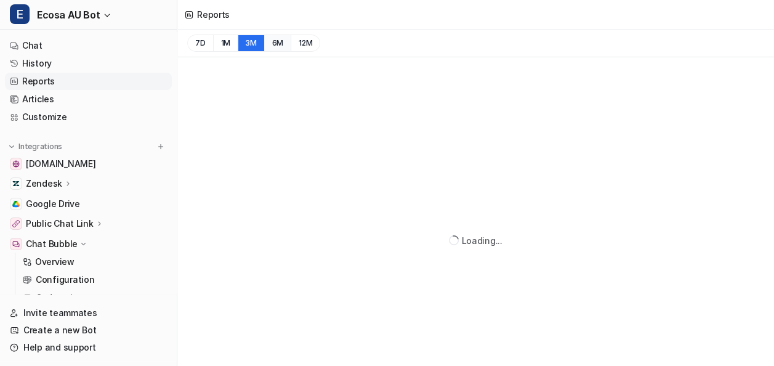
click at [267, 41] on button "6M" at bounding box center [277, 42] width 27 height 17
click at [254, 41] on button "3M" at bounding box center [251, 42] width 26 height 17
click at [231, 44] on button "1M" at bounding box center [225, 42] width 25 height 17
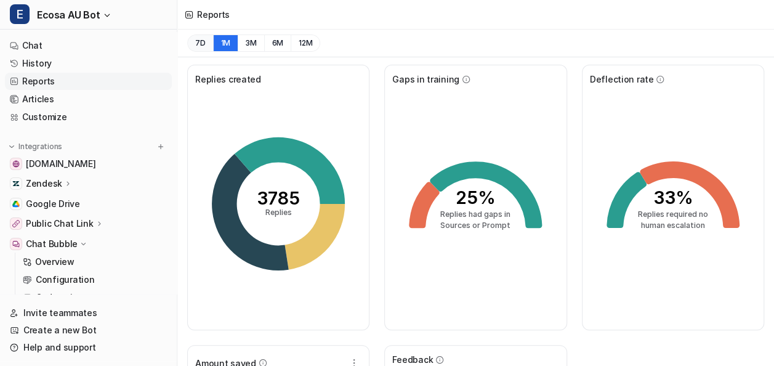
click at [204, 43] on button "7D" at bounding box center [200, 42] width 26 height 17
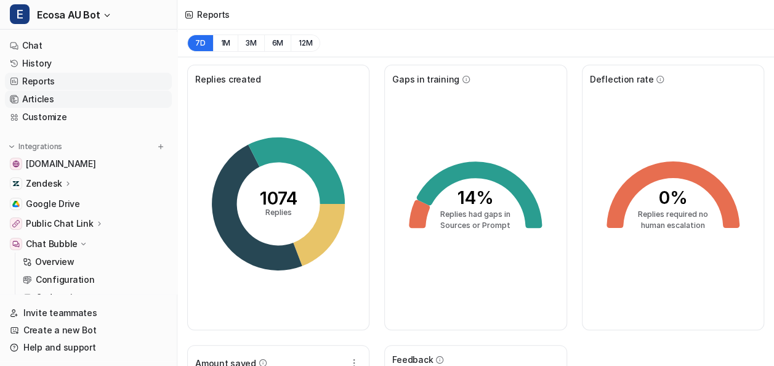
click at [57, 94] on link "Articles" at bounding box center [88, 98] width 167 height 17
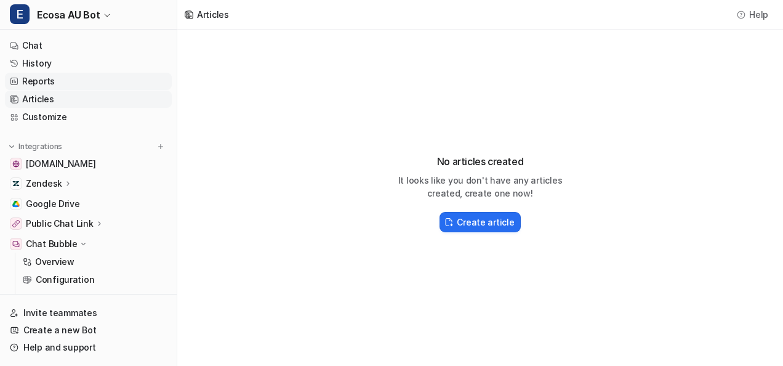
click at [55, 79] on link "Reports" at bounding box center [88, 81] width 167 height 17
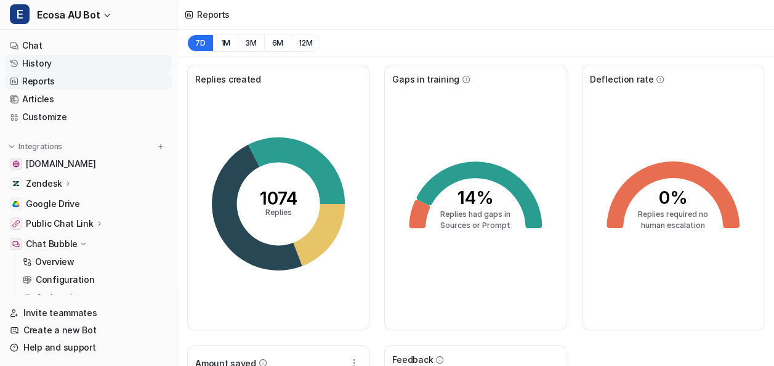
click at [55, 64] on link "History" at bounding box center [88, 63] width 167 height 17
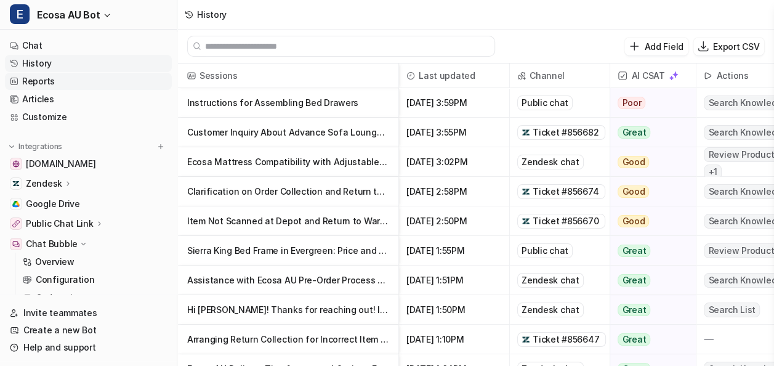
click at [55, 86] on link "Reports" at bounding box center [88, 81] width 167 height 17
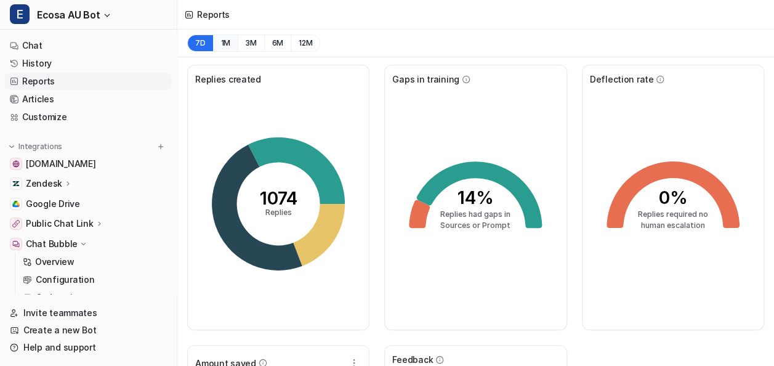
click at [226, 39] on button "1M" at bounding box center [225, 42] width 25 height 17
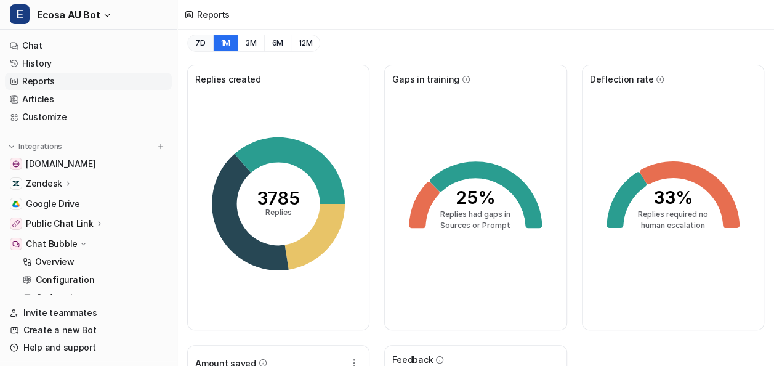
click at [203, 42] on button "7D" at bounding box center [200, 42] width 26 height 17
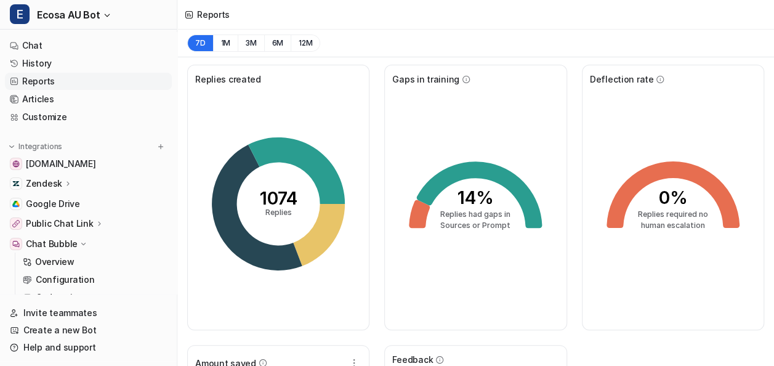
click at [421, 18] on div "Reports" at bounding box center [475, 15] width 596 height 30
click at [238, 39] on button "3M" at bounding box center [251, 42] width 26 height 17
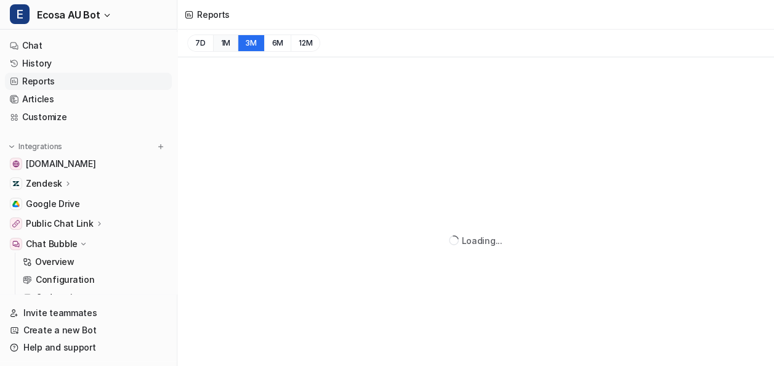
click at [234, 39] on button "1M" at bounding box center [225, 42] width 25 height 17
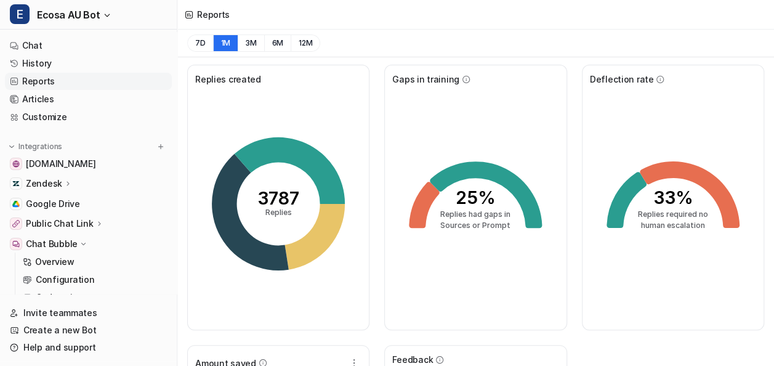
click at [186, 41] on div "7D 1M 3M 6M 12M" at bounding box center [475, 44] width 596 height 28
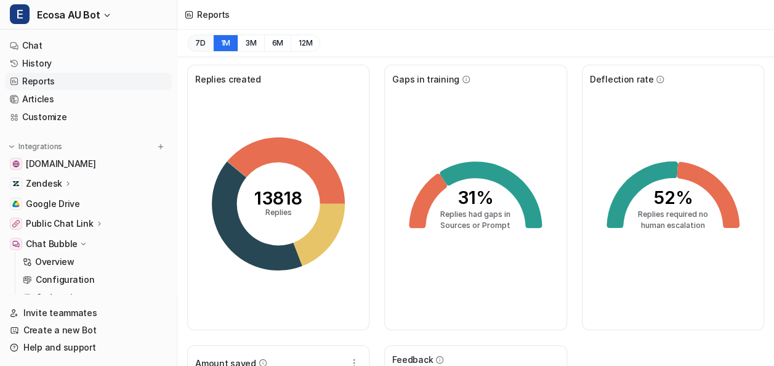
click at [197, 38] on button "7D" at bounding box center [200, 42] width 26 height 17
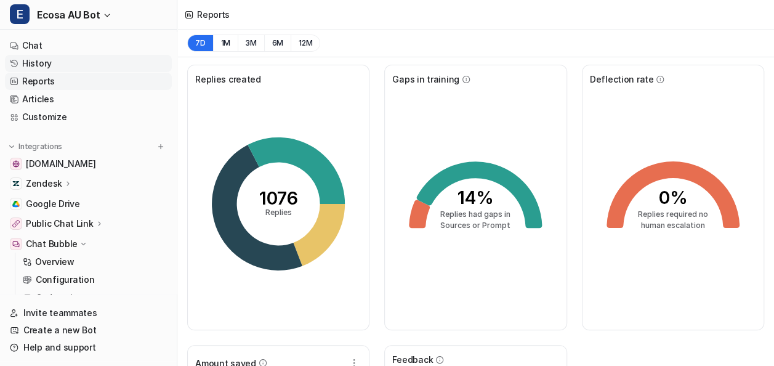
click at [34, 70] on link "History" at bounding box center [88, 63] width 167 height 17
click at [33, 69] on link "History" at bounding box center [88, 63] width 167 height 17
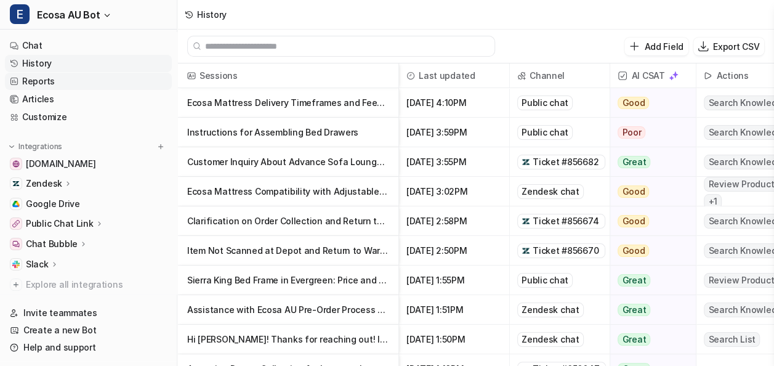
click at [114, 75] on link "Reports" at bounding box center [88, 81] width 167 height 17
